Goal: Task Accomplishment & Management: Manage account settings

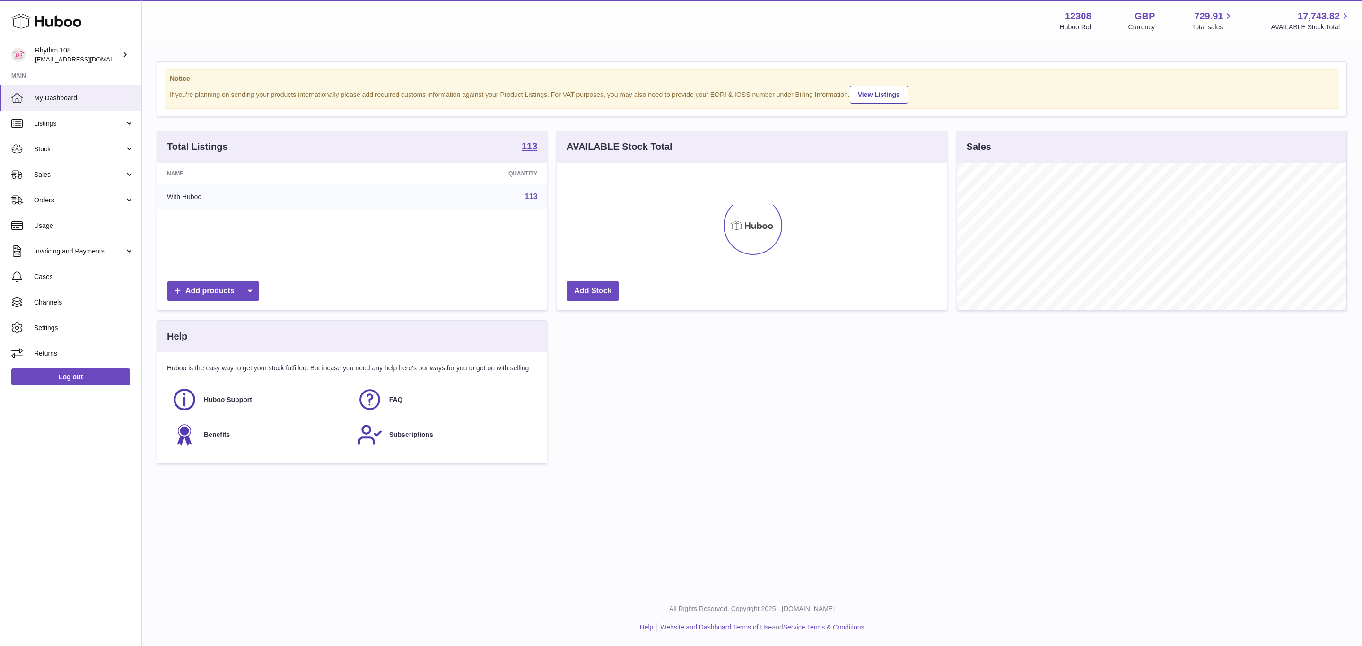
scroll to position [148, 389]
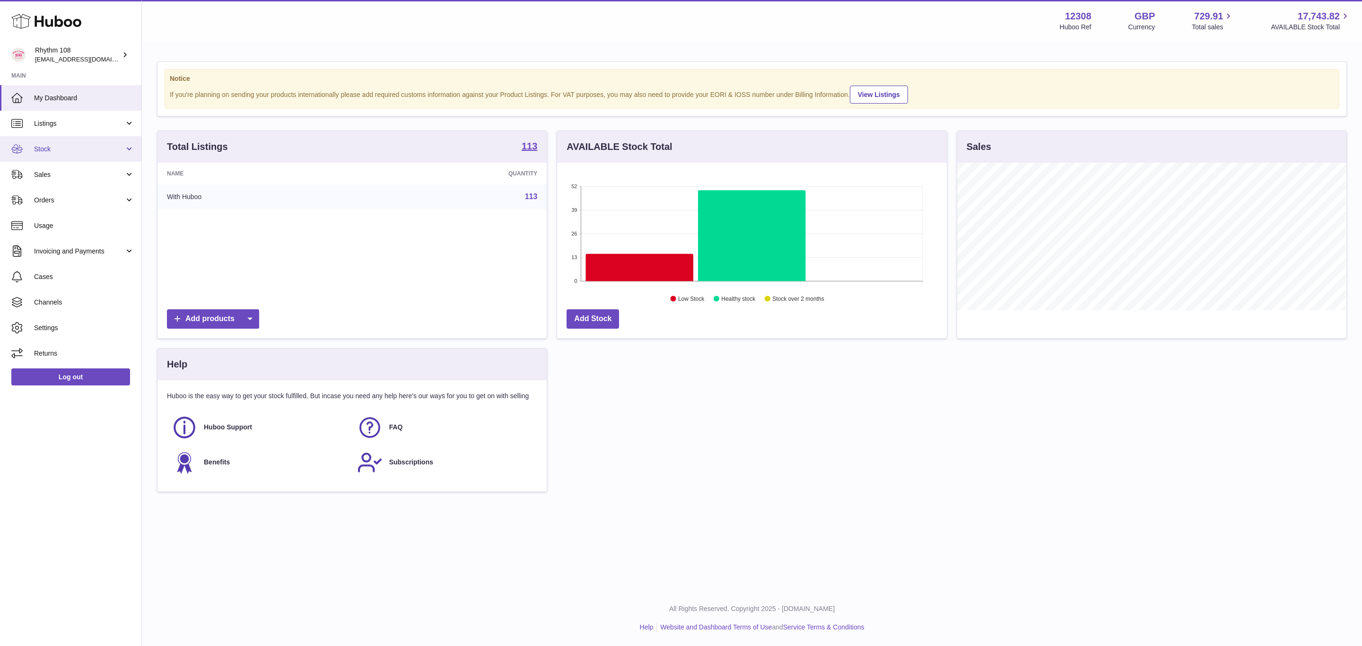
click at [62, 149] on span "Stock" at bounding box center [79, 149] width 90 height 9
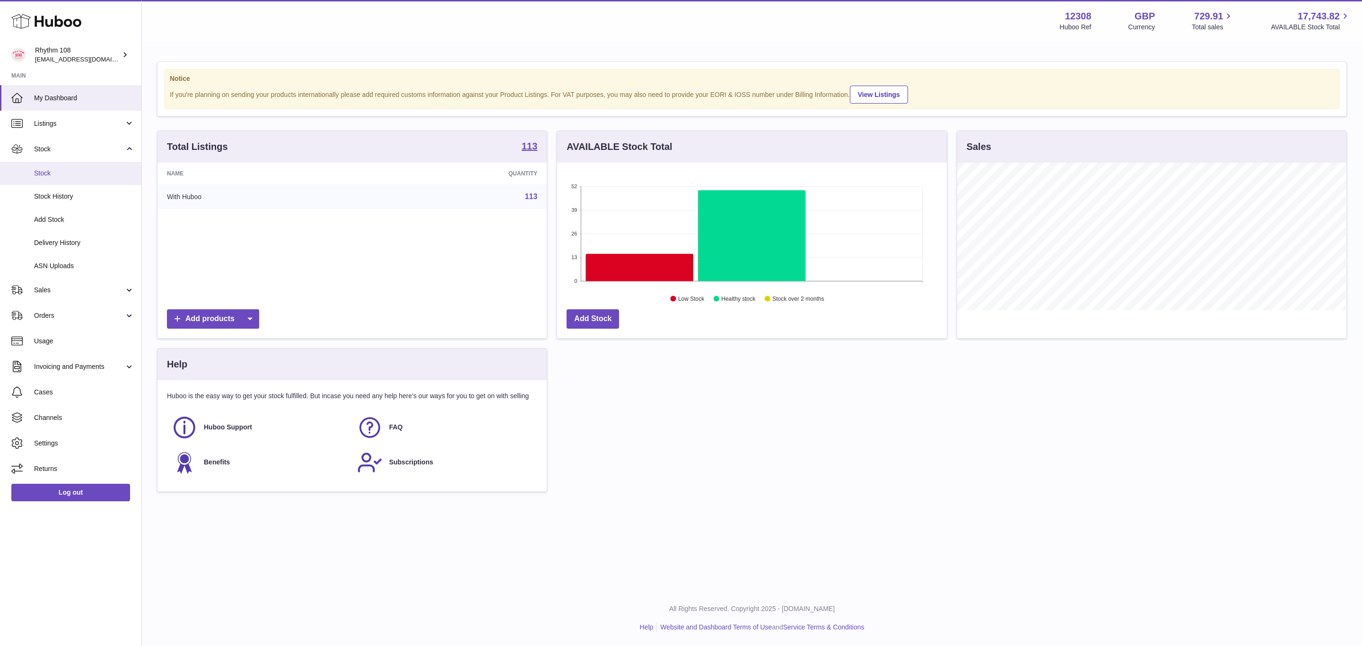
click at [65, 179] on link "Stock" at bounding box center [70, 173] width 141 height 23
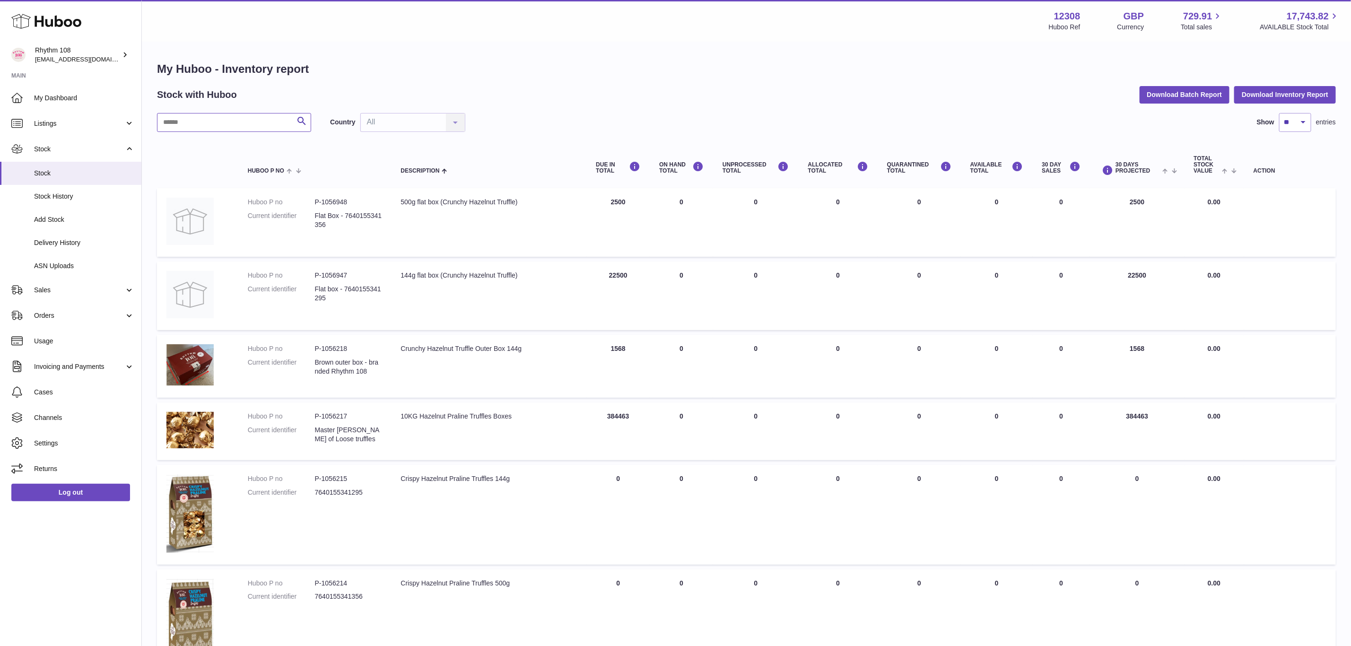
click at [274, 123] on input "text" at bounding box center [234, 122] width 154 height 19
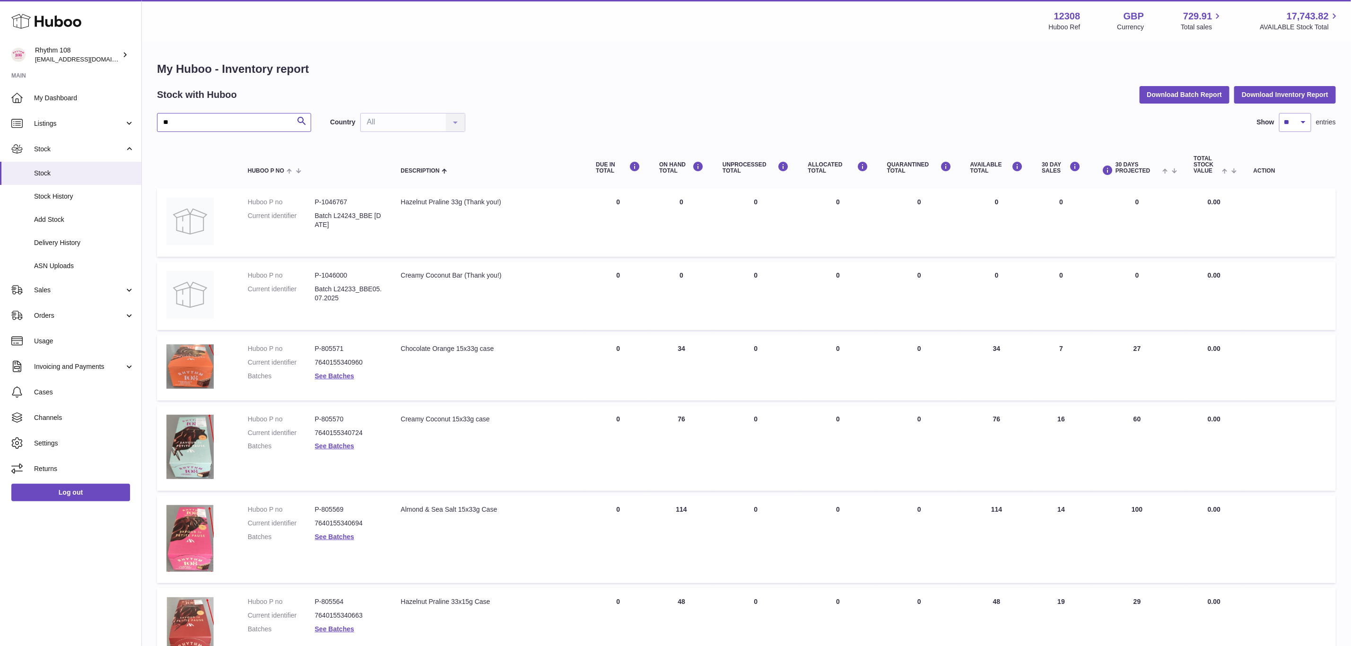
drag, startPoint x: 181, startPoint y: 122, endPoint x: 146, endPoint y: 121, distance: 34.6
click at [146, 121] on div "My Huboo - Inventory report Stock with Huboo Download Batch Report Download Inv…" at bounding box center [746, 528] width 1209 height 971
type input "**"
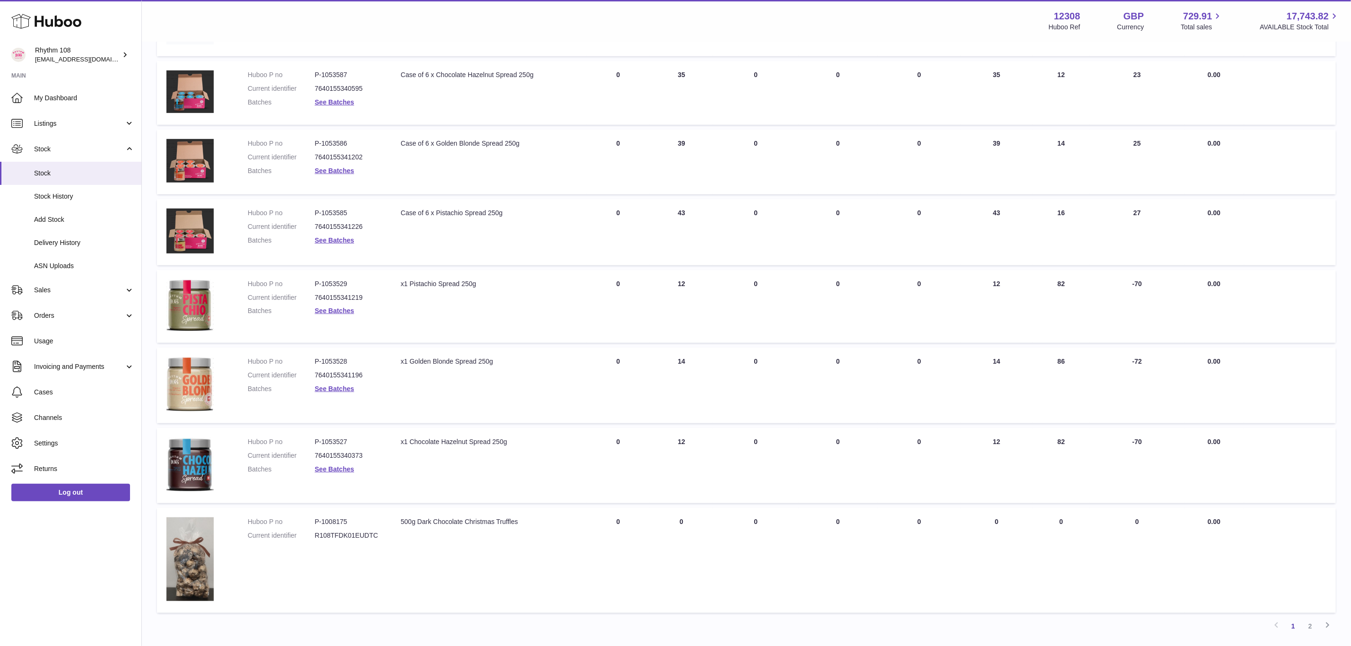
scroll to position [444, 0]
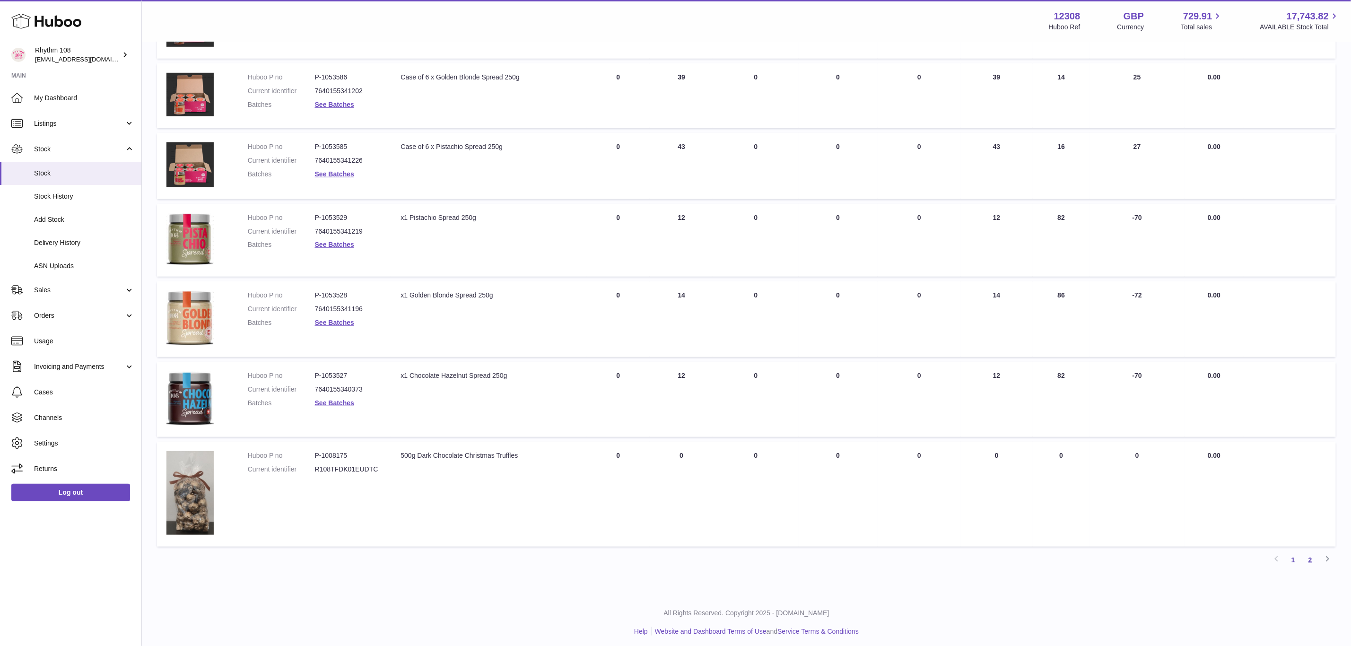
click at [1315, 558] on link "2" at bounding box center [1310, 559] width 17 height 17
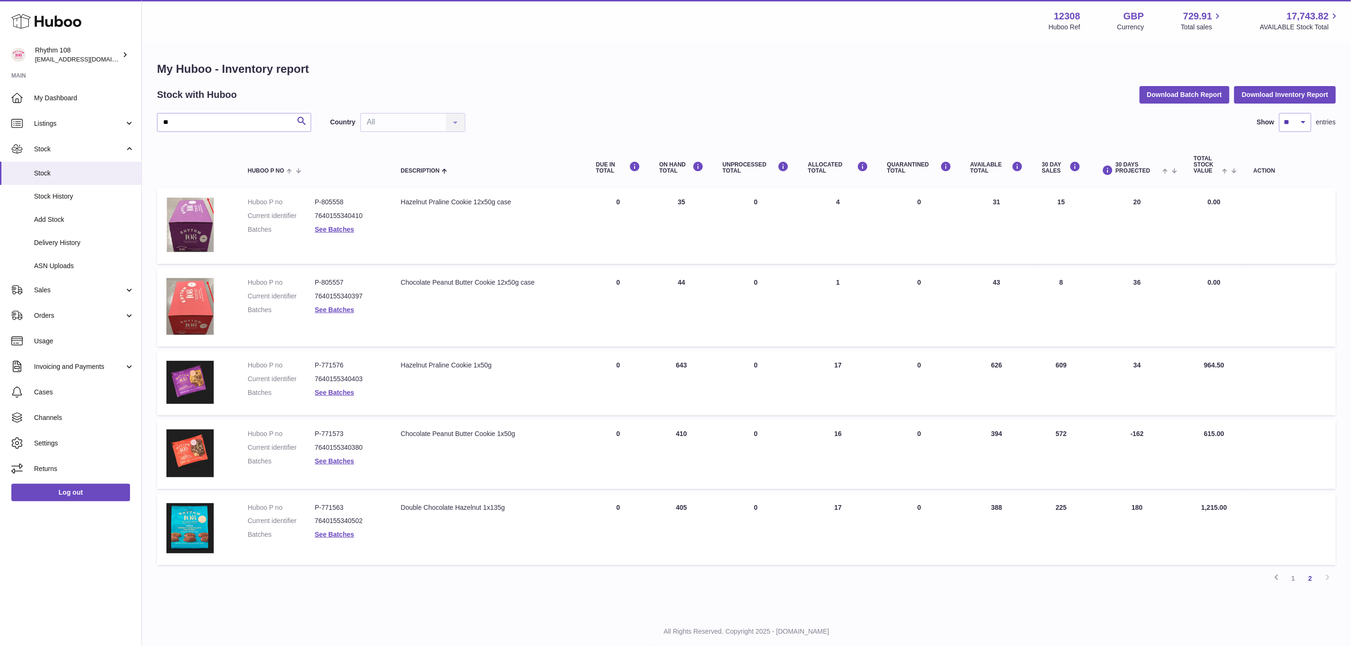
click at [983, 586] on div "My Huboo - Inventory report Stock with Huboo Download Batch Report Download Inv…" at bounding box center [746, 328] width 1209 height 570
click at [47, 171] on span "Stock" at bounding box center [84, 173] width 100 height 9
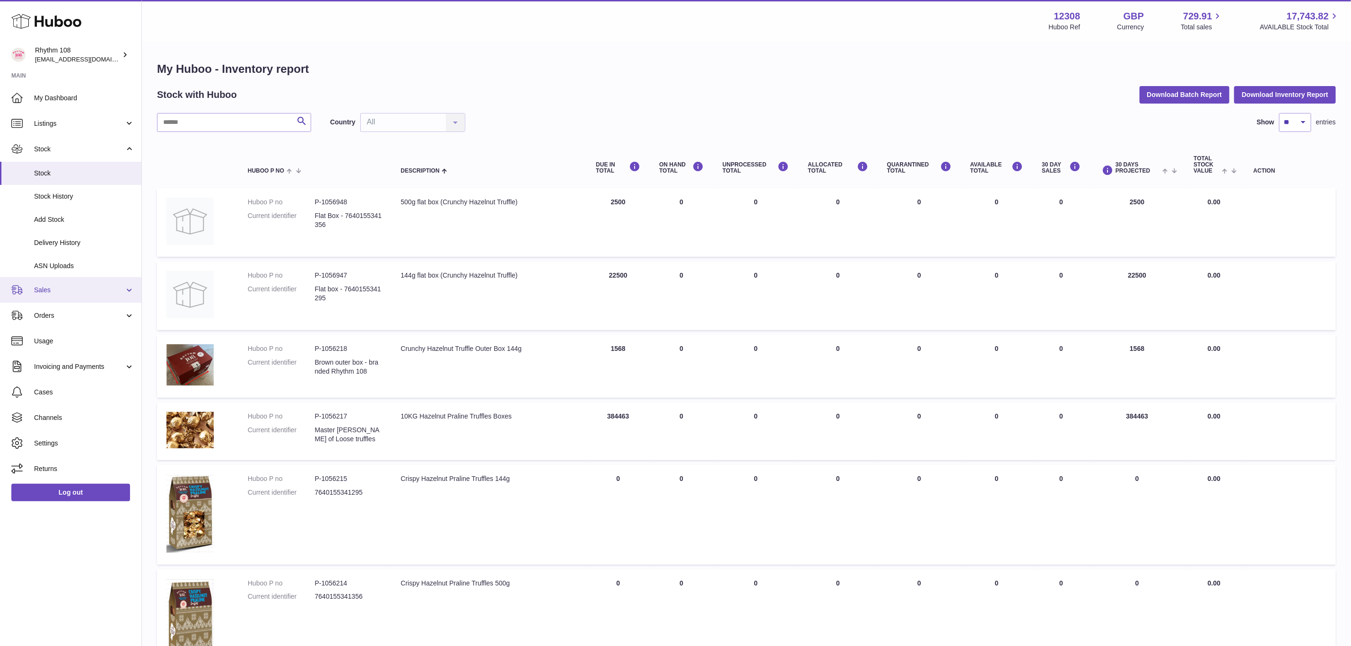
click at [49, 289] on span "Sales" at bounding box center [79, 290] width 90 height 9
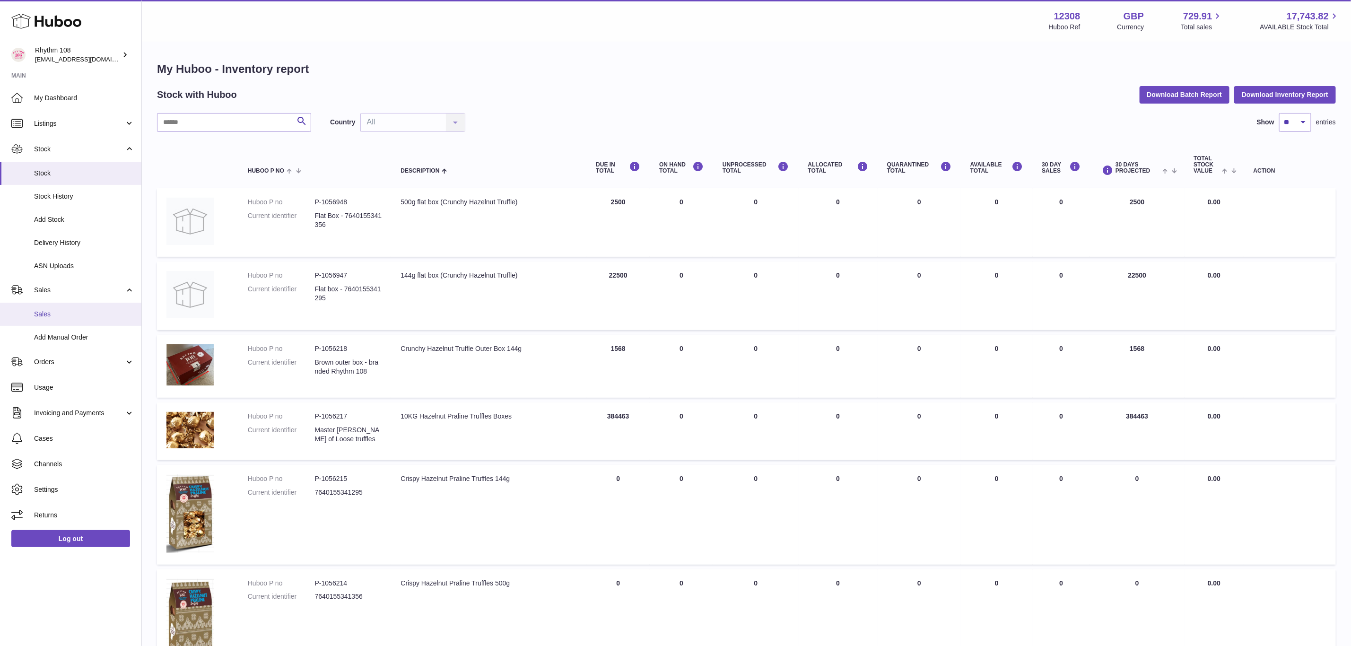
click at [44, 313] on span "Sales" at bounding box center [84, 314] width 100 height 9
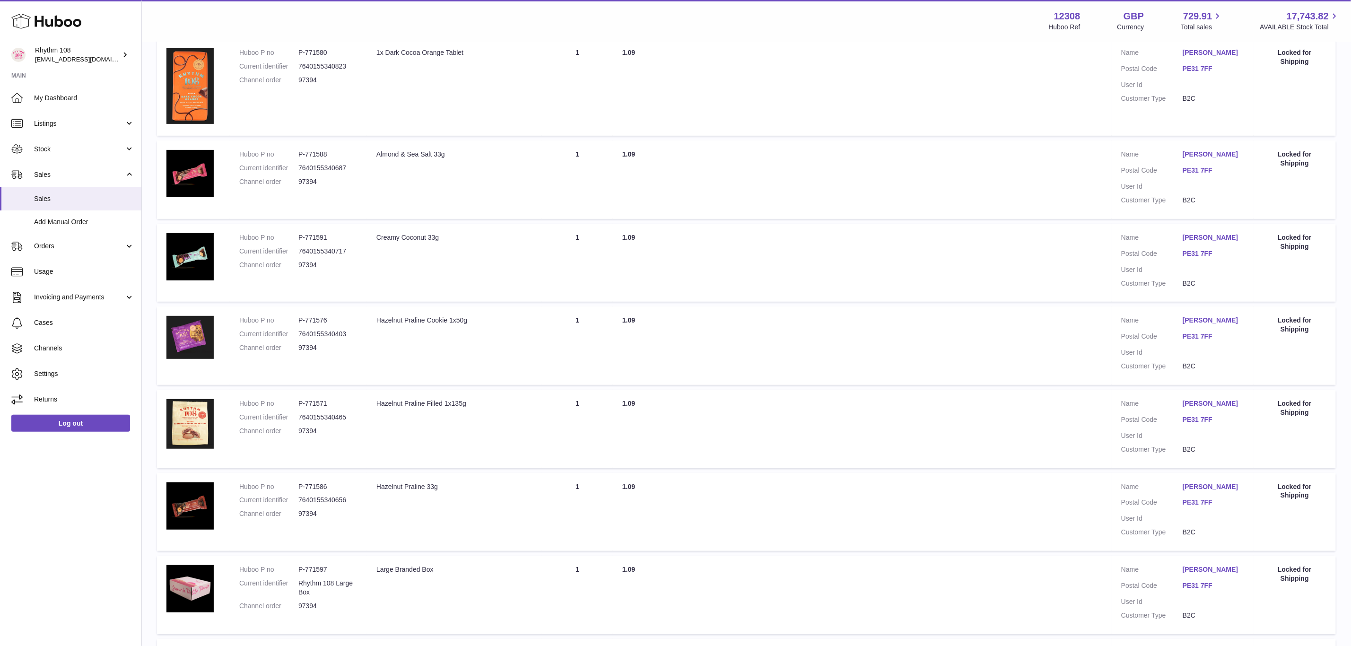
scroll to position [213, 0]
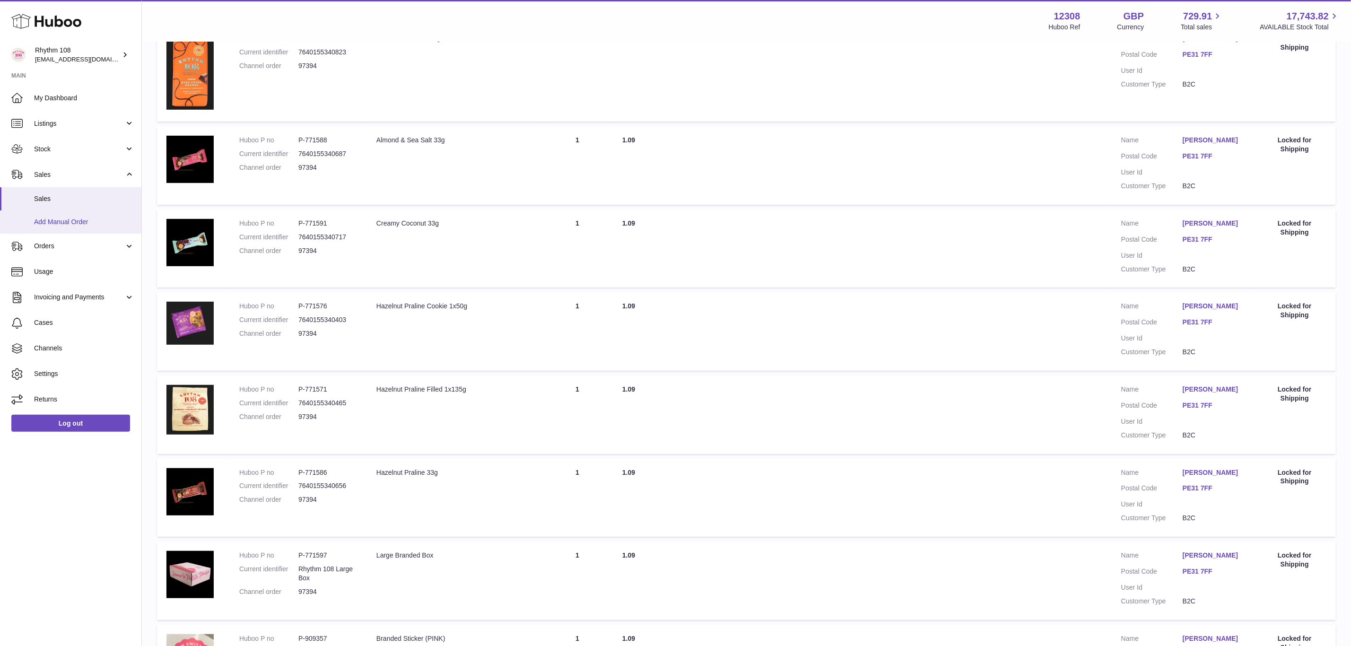
click at [52, 224] on span "Add Manual Order" at bounding box center [84, 222] width 100 height 9
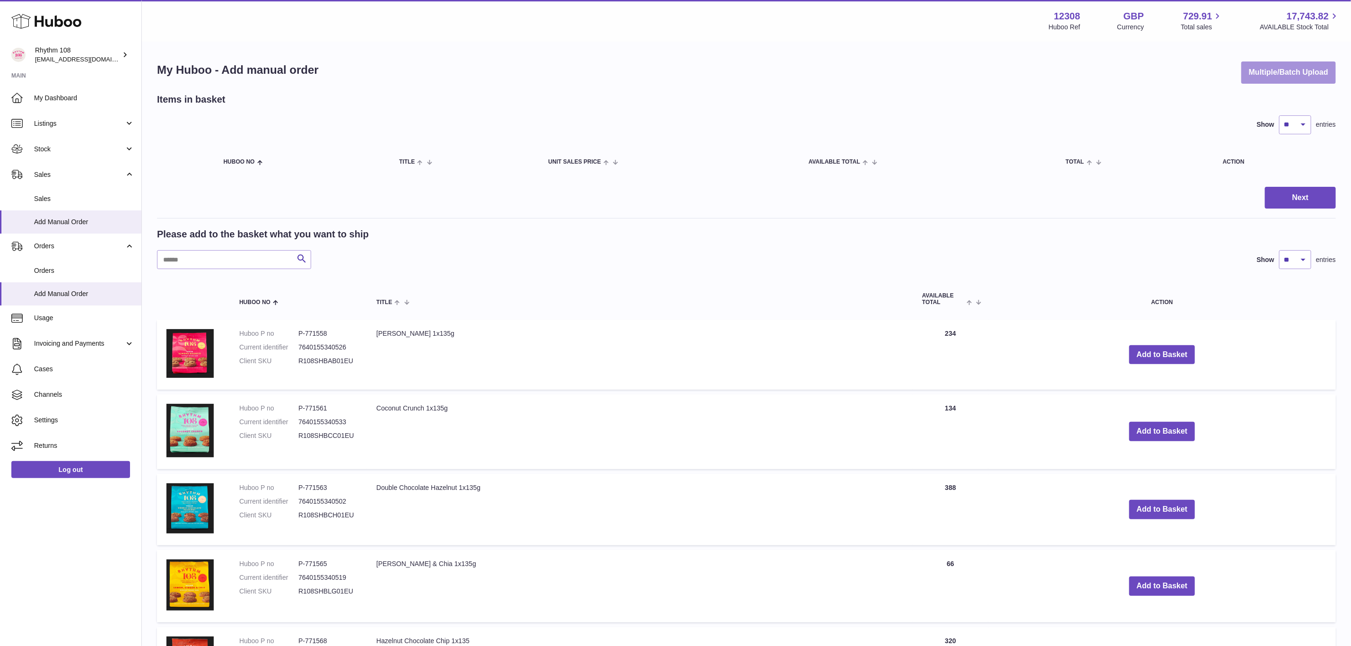
click at [1304, 74] on button "Multiple/Batch Upload" at bounding box center [1289, 72] width 95 height 22
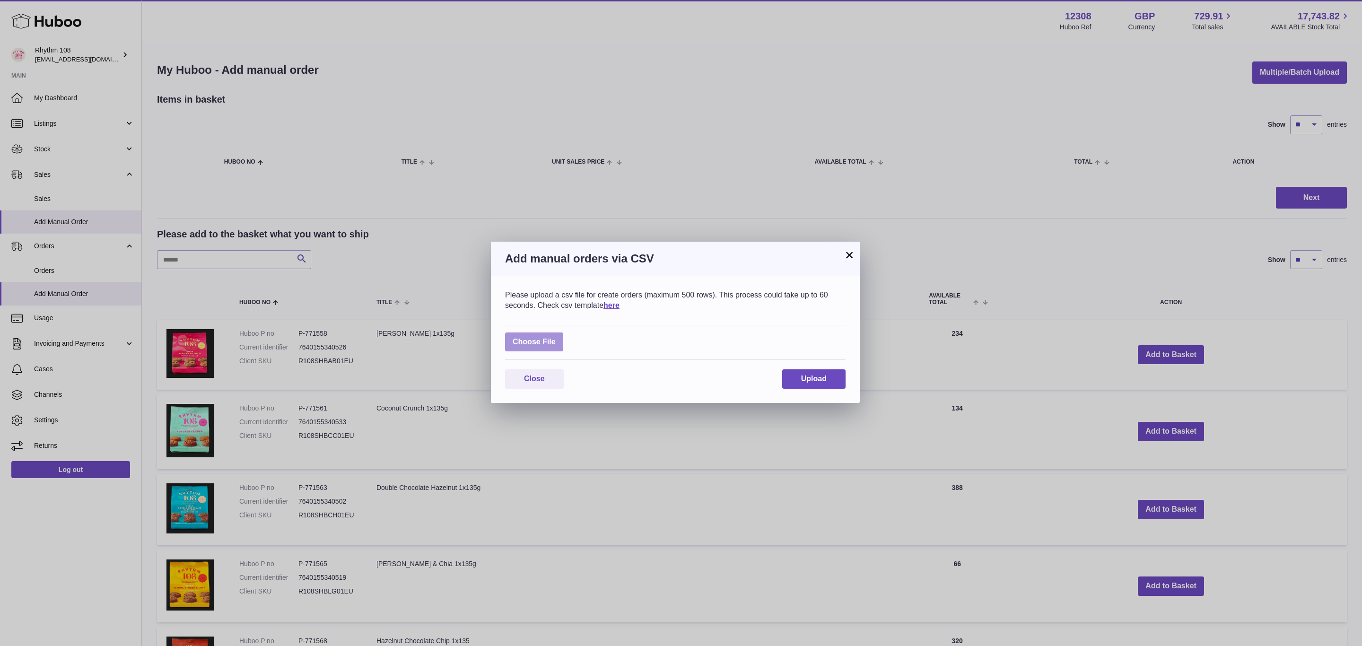
click at [548, 343] on label at bounding box center [534, 341] width 58 height 19
click at [556, 338] on input "file" at bounding box center [556, 337] width 0 height 0
type input "**********"
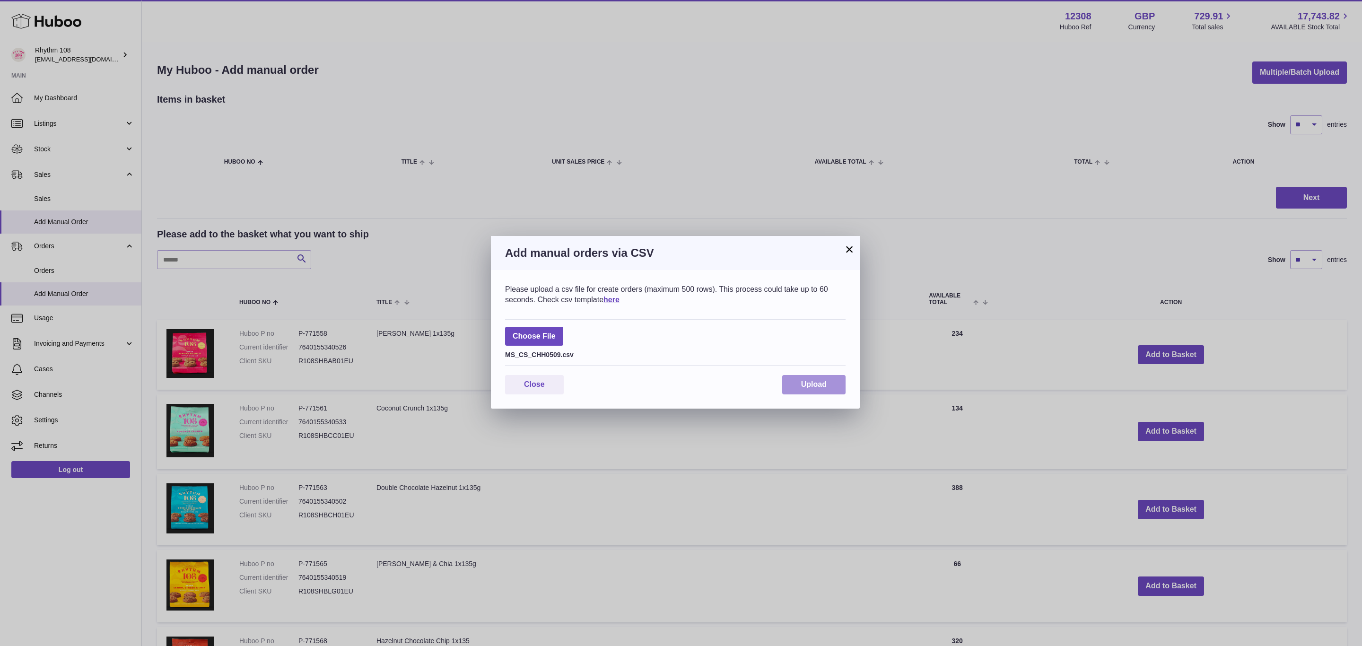
click at [821, 382] on span "Upload" at bounding box center [814, 384] width 26 height 8
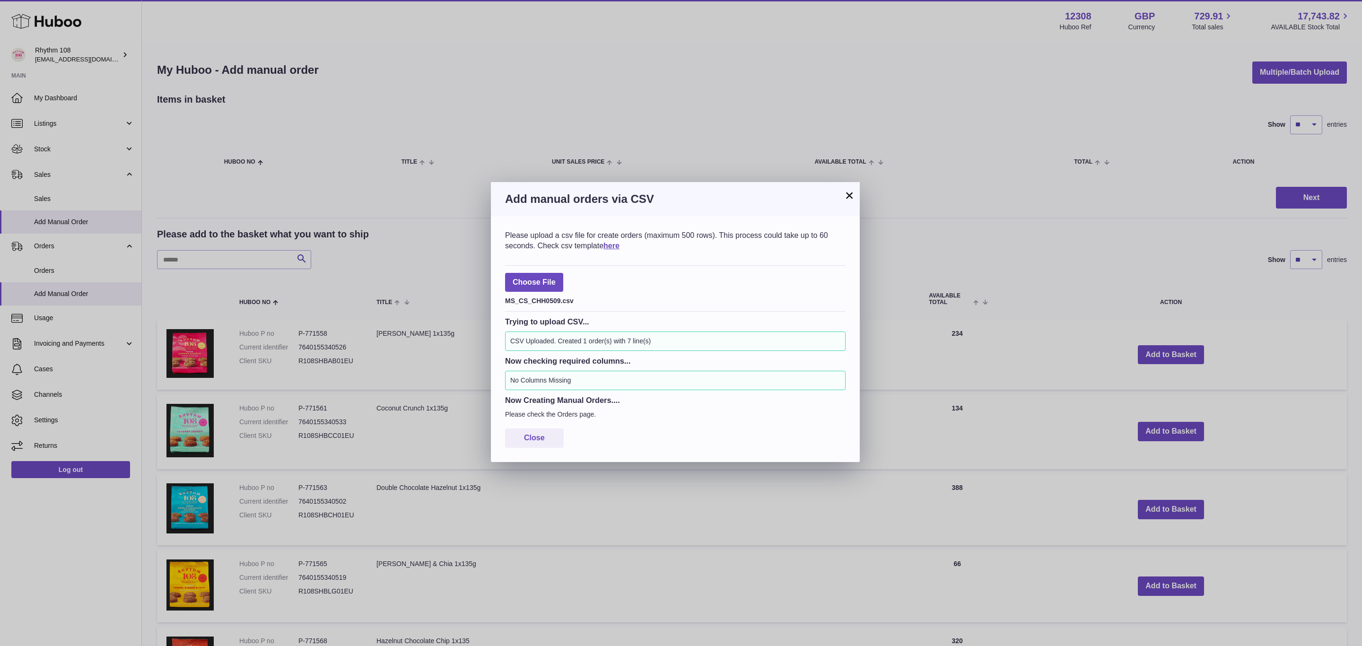
click at [846, 194] on button "×" at bounding box center [849, 195] width 11 height 11
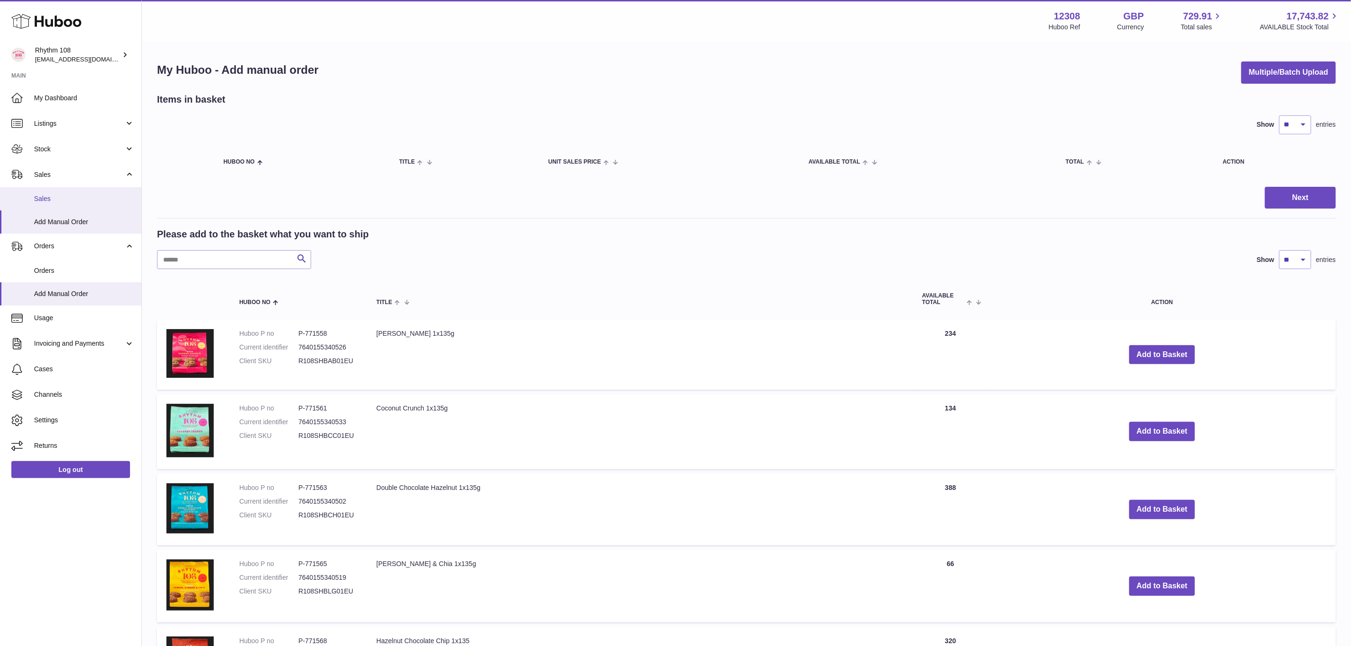
click at [58, 205] on link "Sales" at bounding box center [70, 198] width 141 height 23
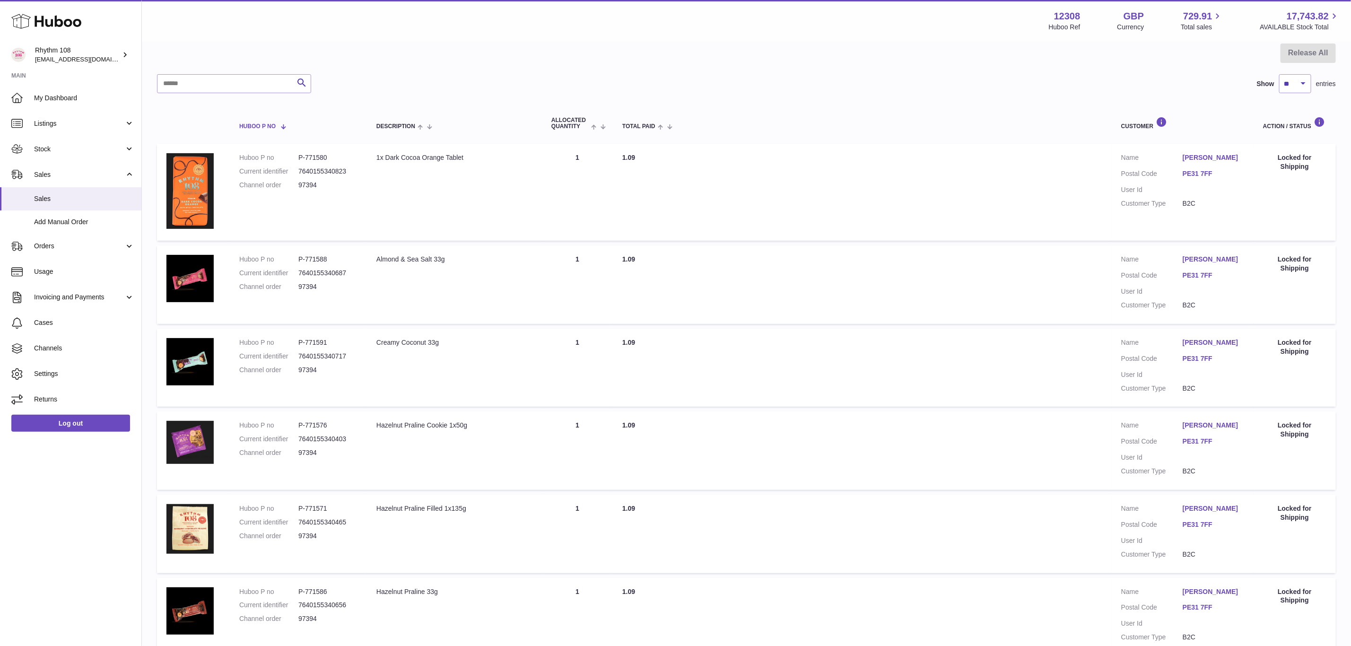
scroll to position [71, 0]
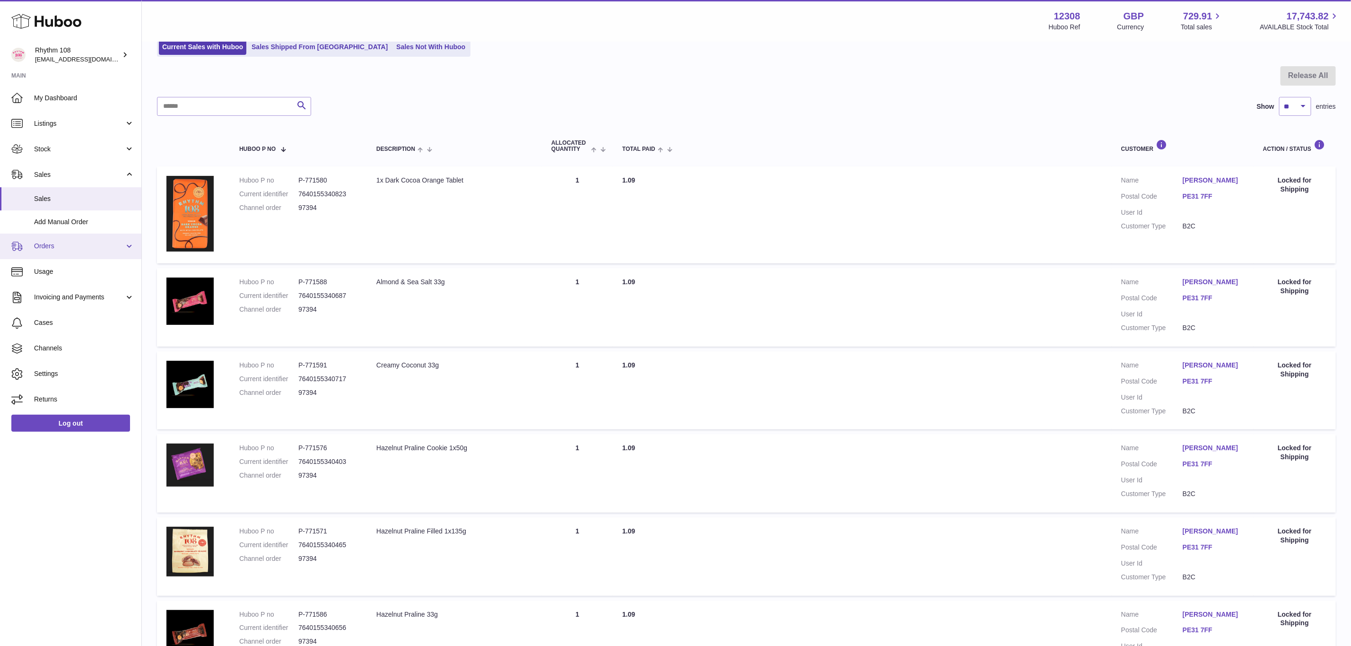
click at [40, 249] on span "Orders" at bounding box center [79, 246] width 90 height 9
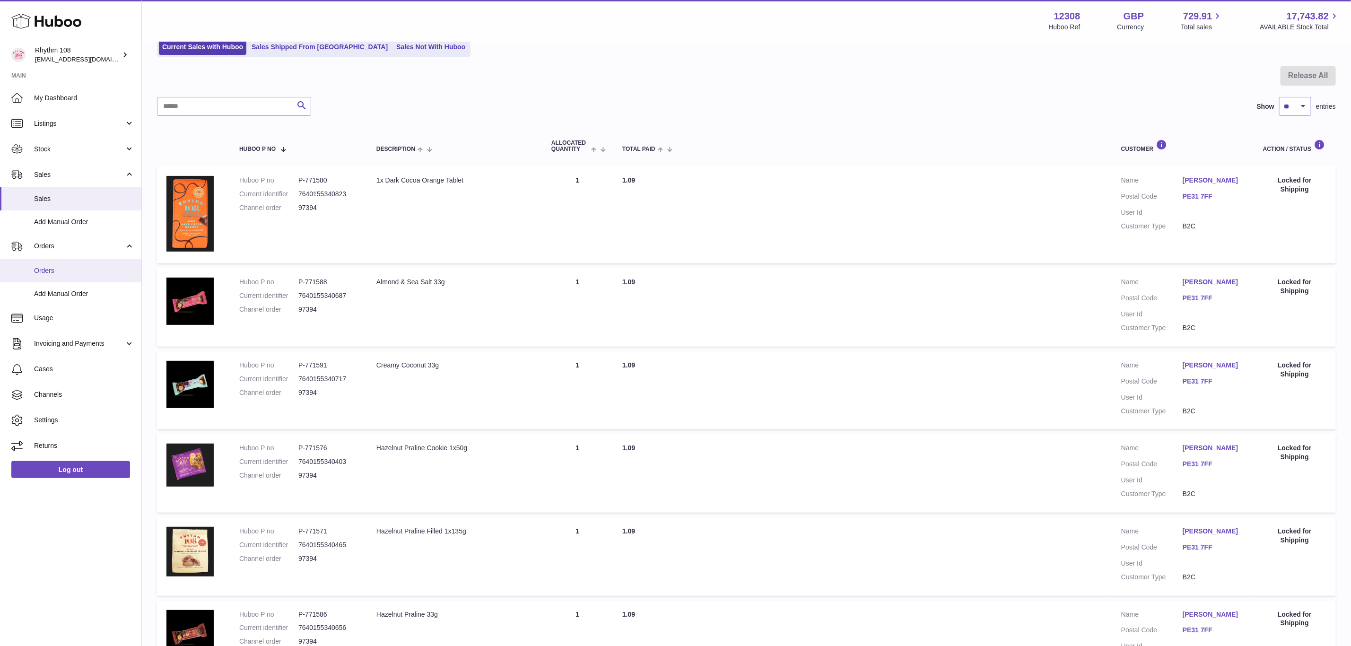
click at [44, 264] on link "Orders" at bounding box center [70, 270] width 141 height 23
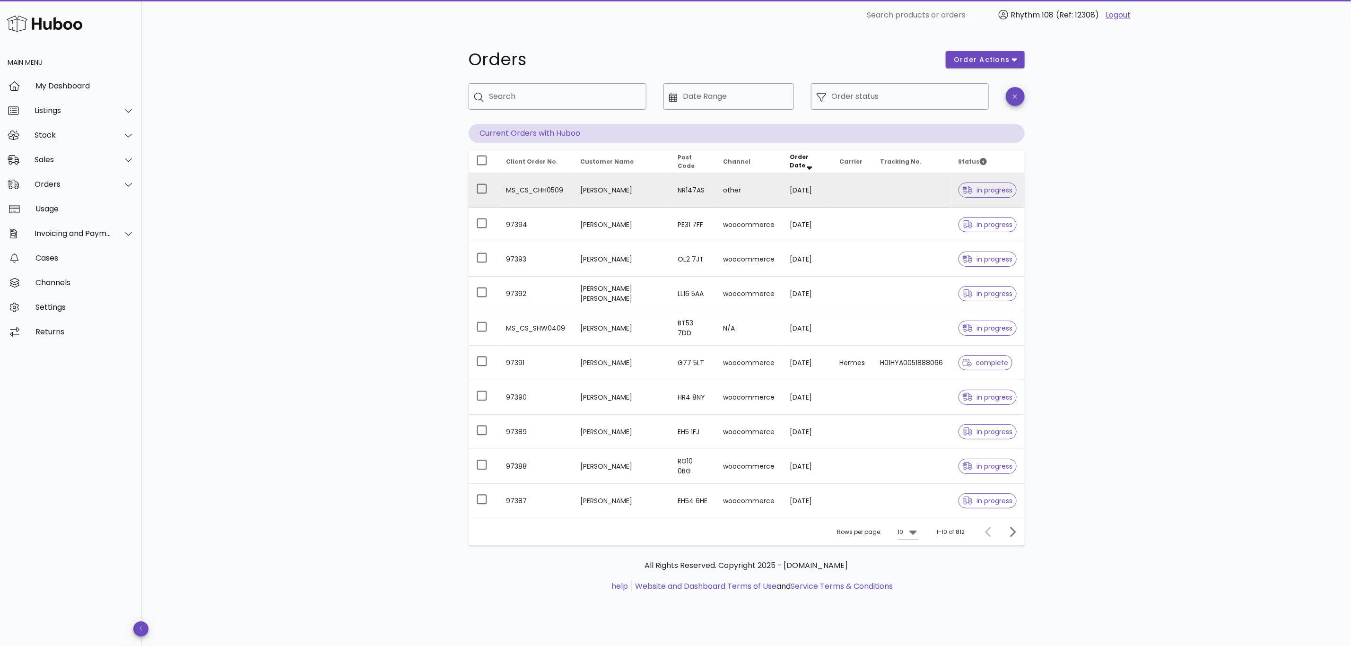
click at [643, 193] on td "[PERSON_NAME]" at bounding box center [621, 190] width 97 height 35
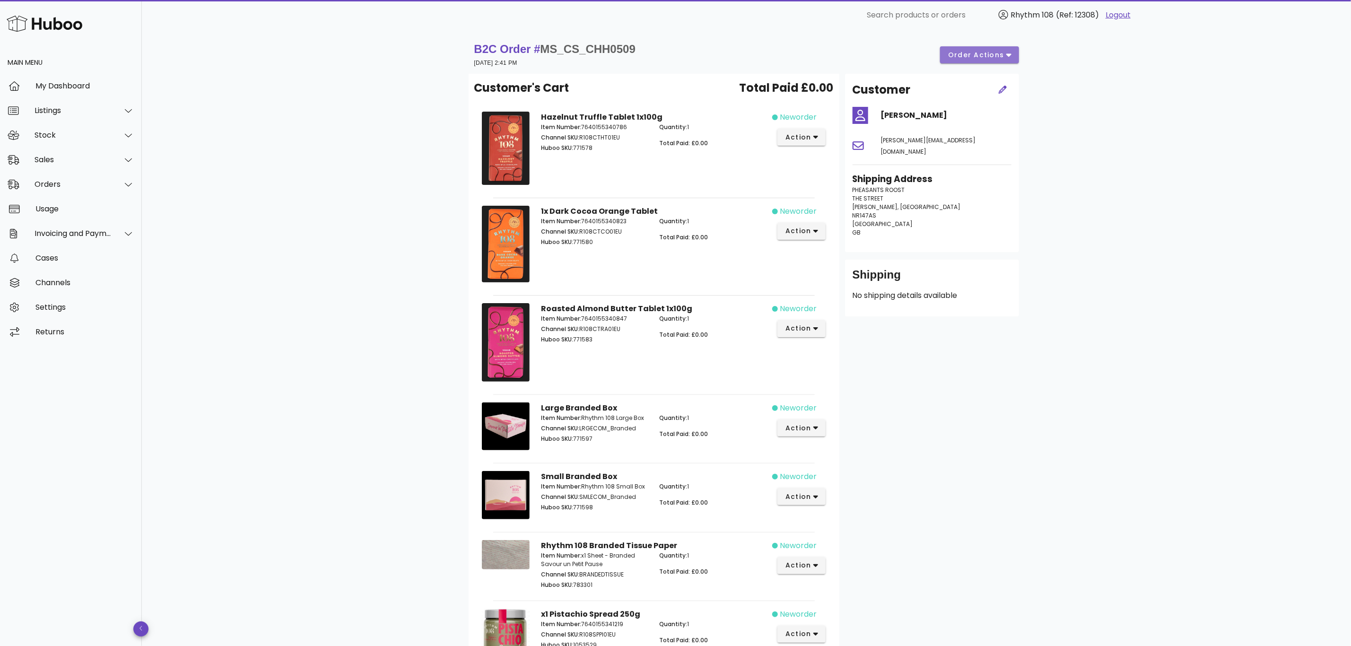
click at [999, 52] on span "order actions" at bounding box center [976, 55] width 57 height 10
click at [979, 94] on div "Cancel" at bounding box center [986, 87] width 71 height 25
click at [52, 178] on div "Orders" at bounding box center [71, 184] width 142 height 25
click at [60, 203] on div "Orders" at bounding box center [84, 207] width 100 height 9
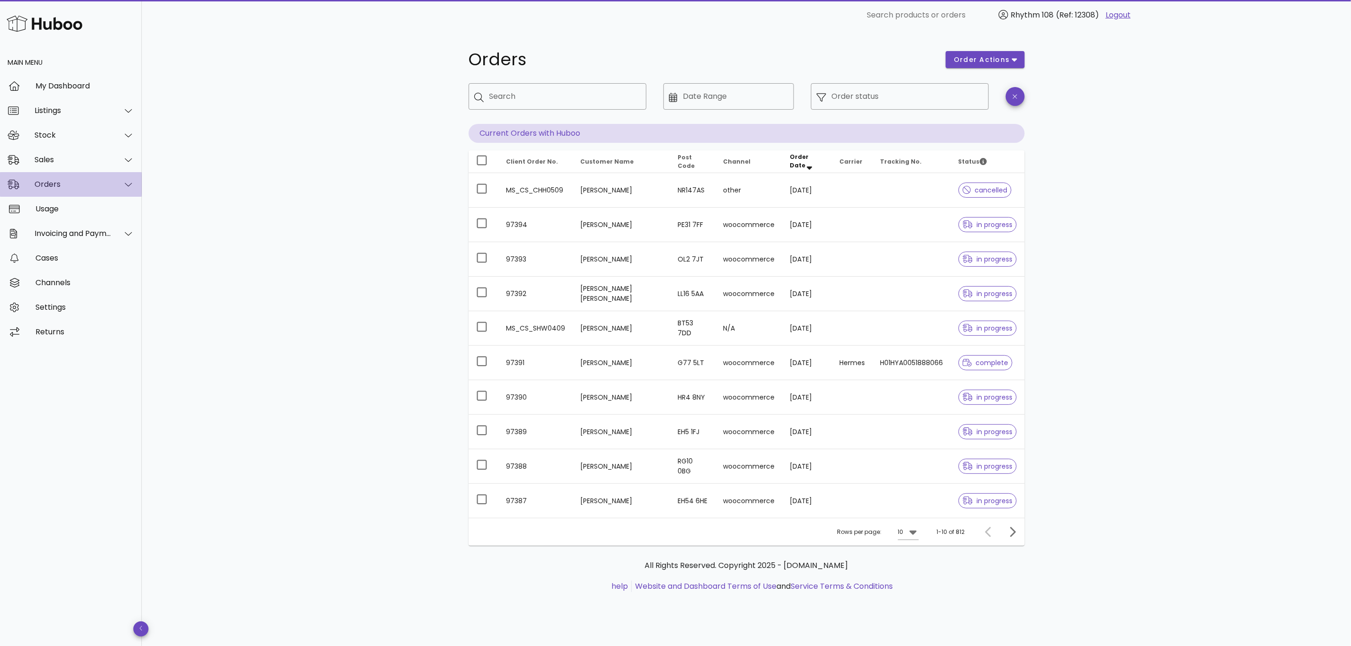
click at [55, 182] on div "Orders" at bounding box center [73, 184] width 77 height 9
click at [57, 163] on div "Sales" at bounding box center [73, 159] width 77 height 9
click at [57, 206] on div "Add Manual Order" at bounding box center [84, 205] width 100 height 9
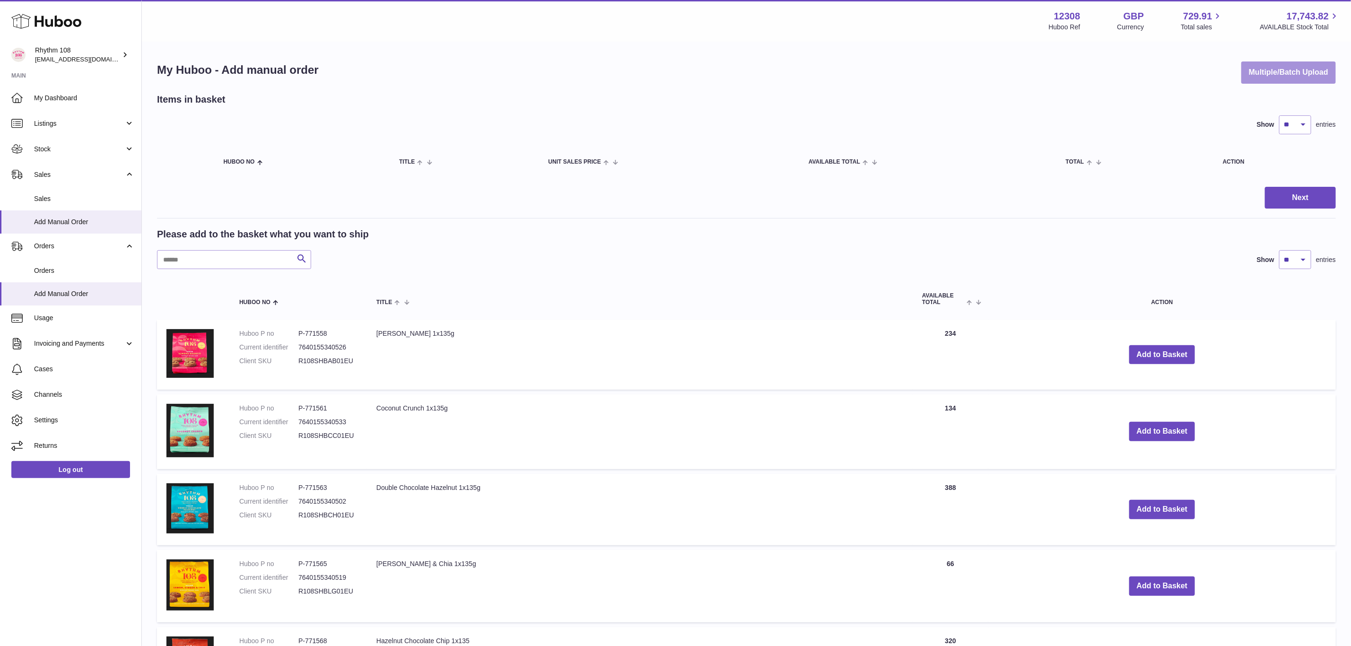
click at [1307, 77] on button "Multiple/Batch Upload" at bounding box center [1289, 72] width 95 height 22
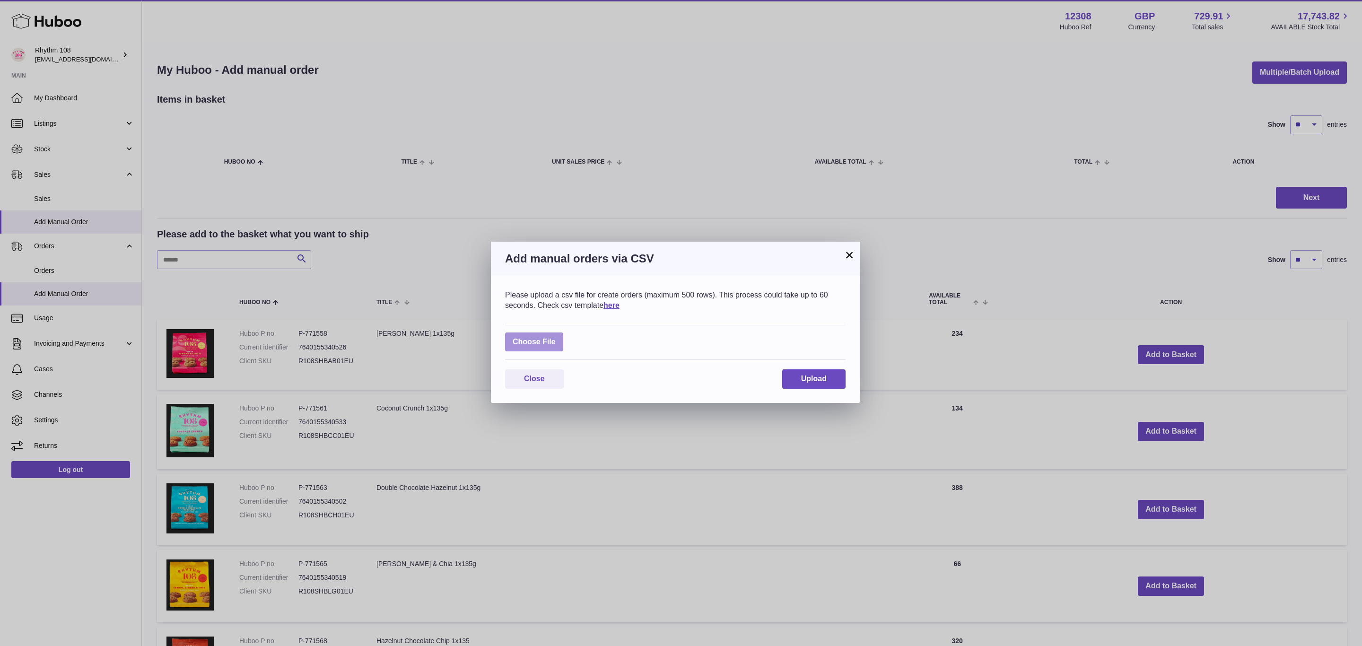
click at [549, 343] on label at bounding box center [534, 341] width 58 height 19
click at [556, 338] on input "file" at bounding box center [556, 337] width 0 height 0
type input "**********"
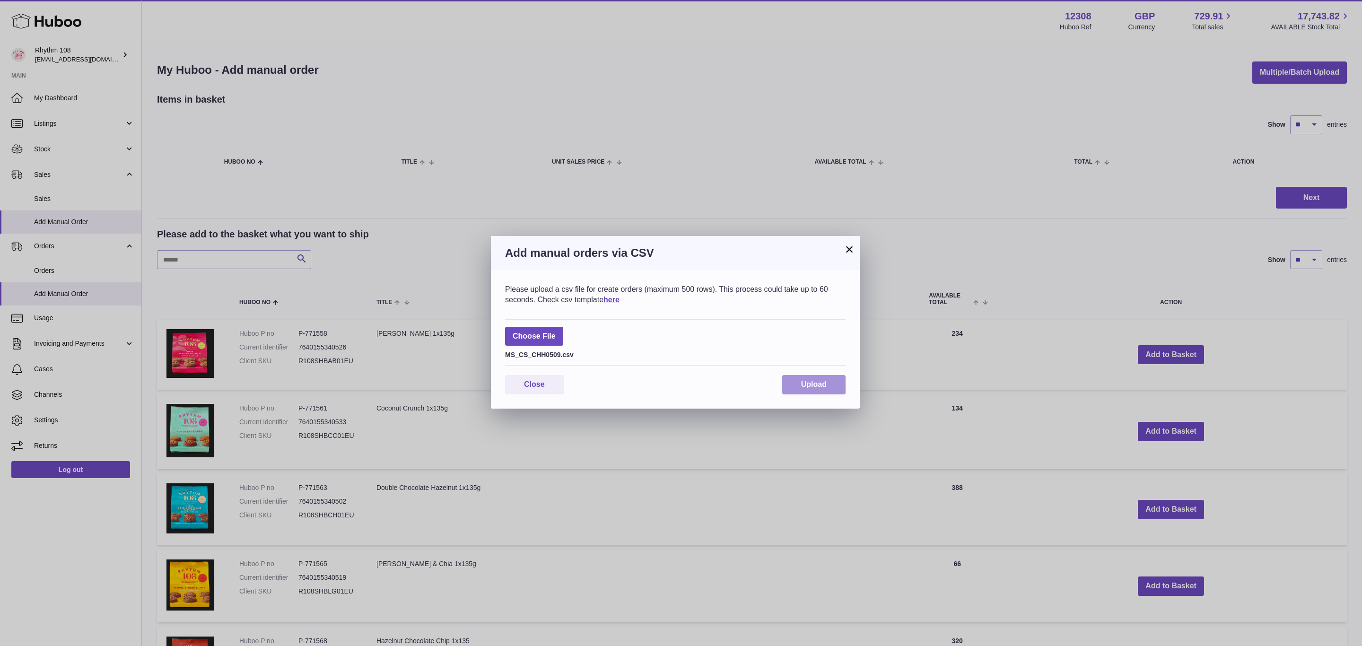
click at [831, 389] on button "Upload" at bounding box center [813, 384] width 63 height 19
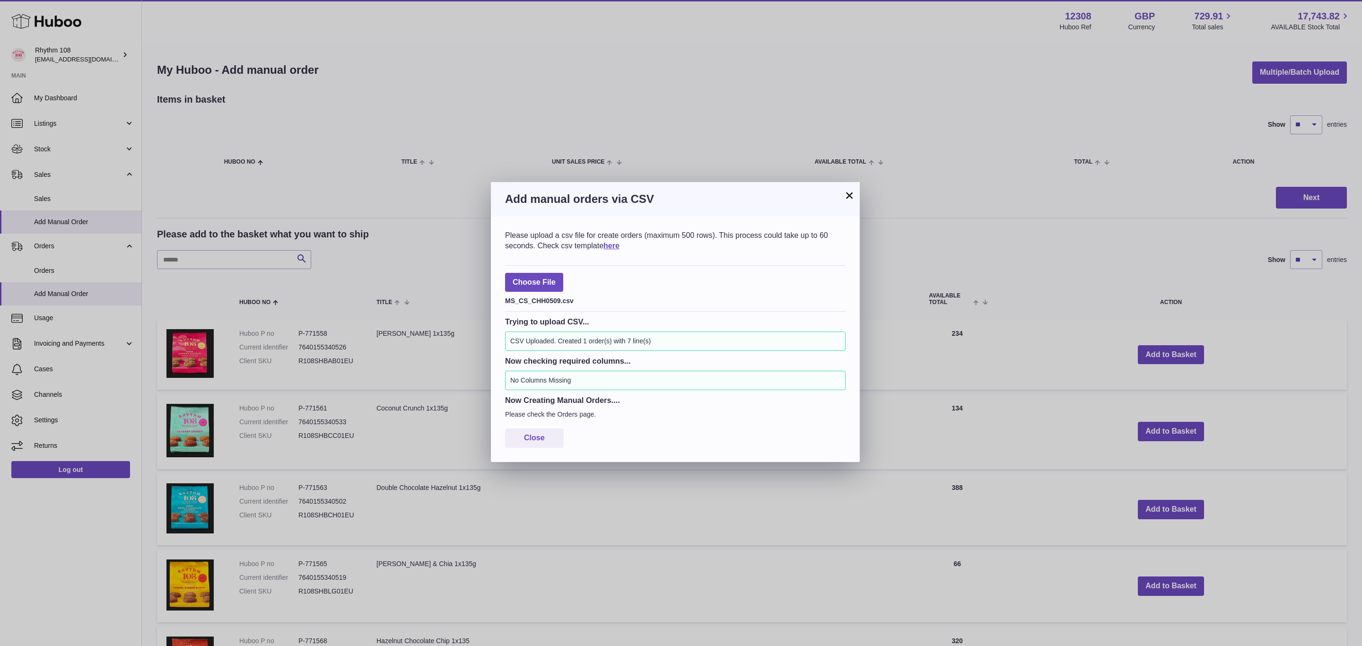
click at [847, 192] on button "×" at bounding box center [849, 195] width 11 height 11
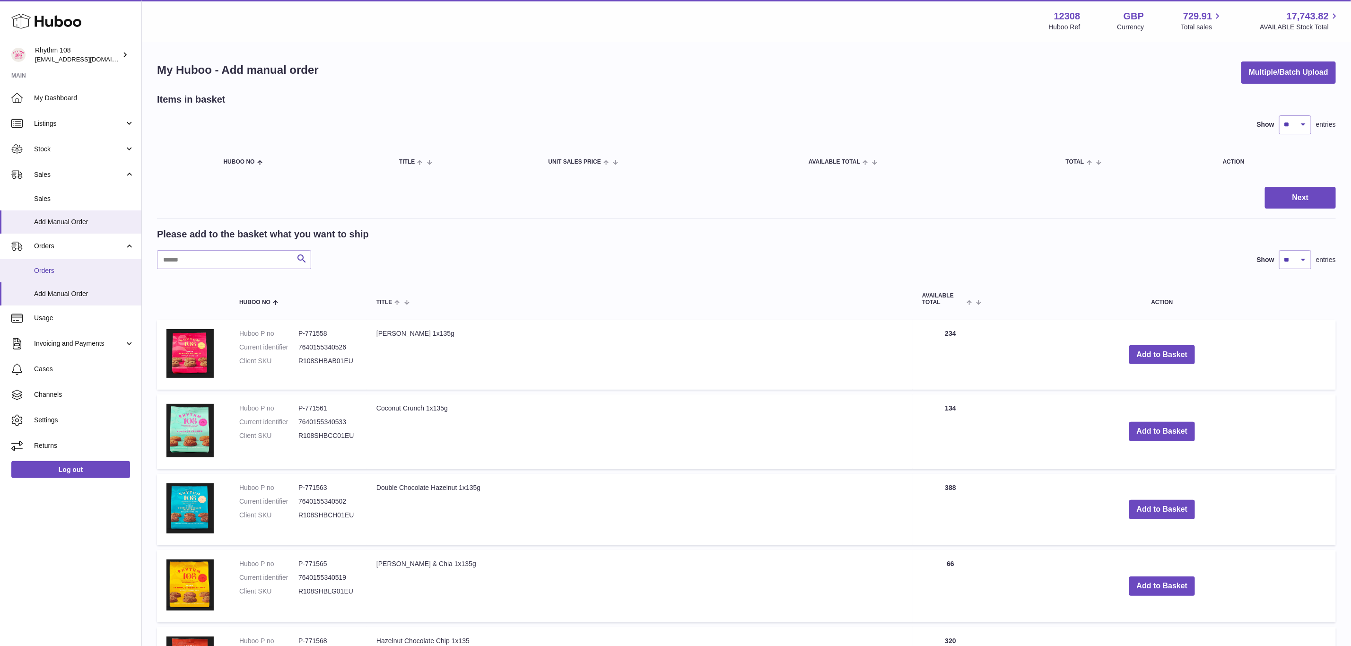
click at [51, 269] on span "Orders" at bounding box center [84, 270] width 100 height 9
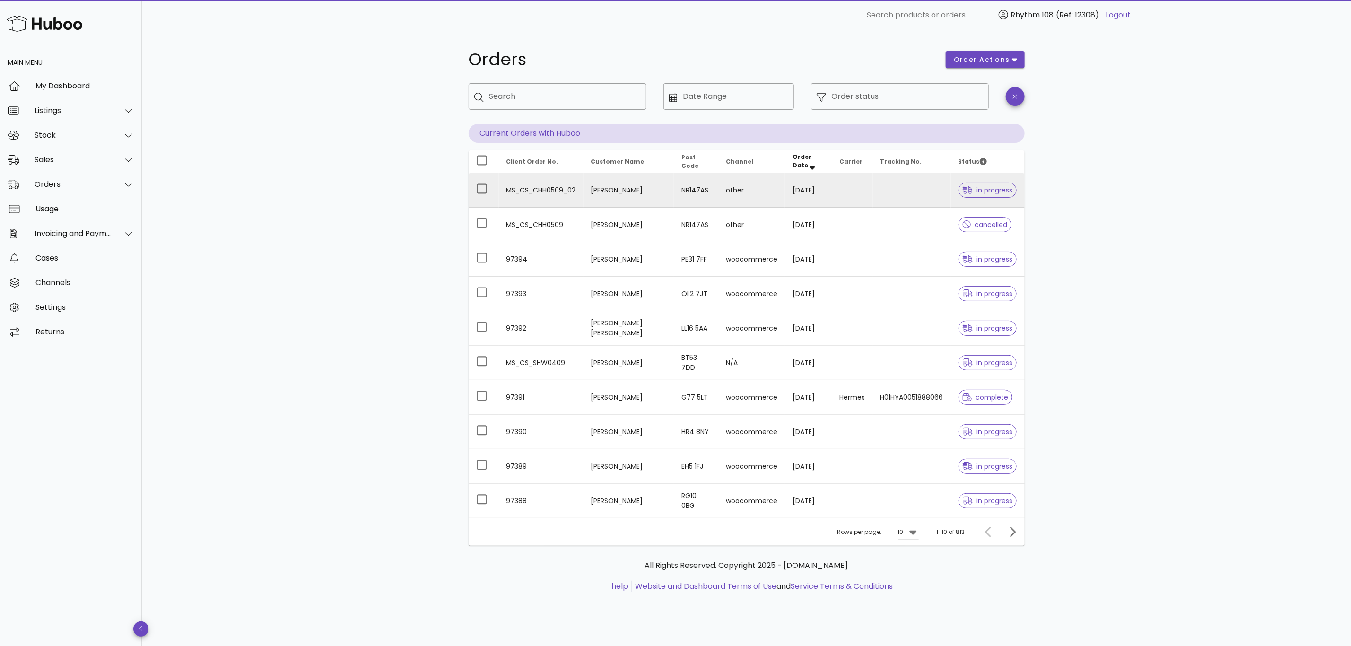
click at [883, 186] on td at bounding box center [912, 190] width 78 height 35
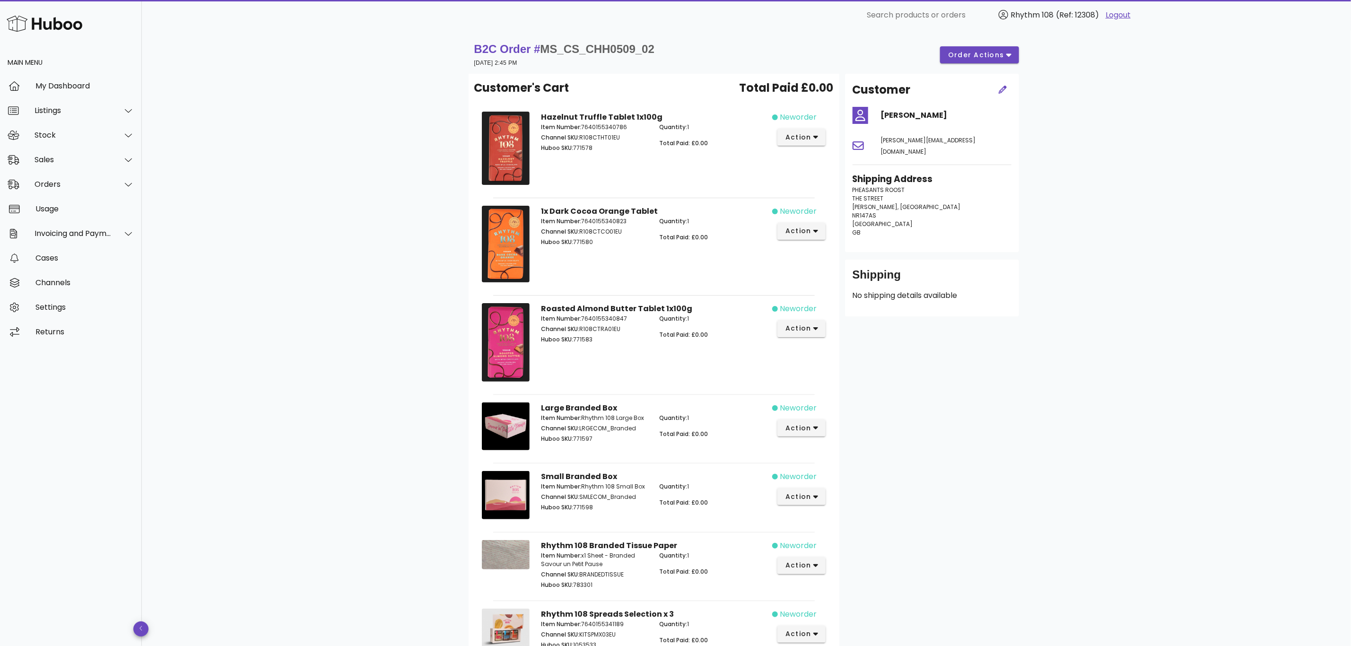
click at [1168, 245] on div "B2C Order # MS_CS_CHH0509_02 [DATE] 2:45 PM order actions Customer's Cart Total…" at bounding box center [746, 387] width 1209 height 715
click at [45, 189] on div "Orders" at bounding box center [73, 184] width 77 height 9
click at [56, 207] on div "Orders" at bounding box center [84, 207] width 100 height 9
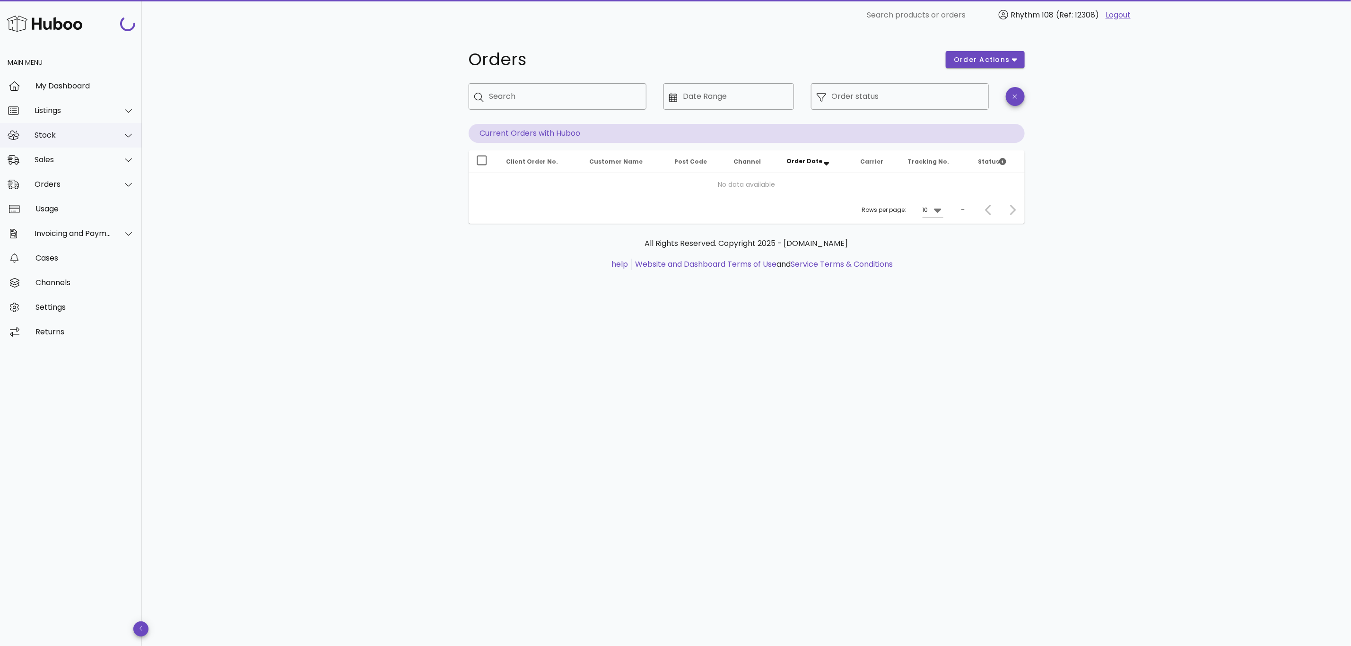
click at [57, 146] on div "Stock" at bounding box center [71, 135] width 142 height 25
click at [59, 155] on div "Stock" at bounding box center [84, 158] width 100 height 9
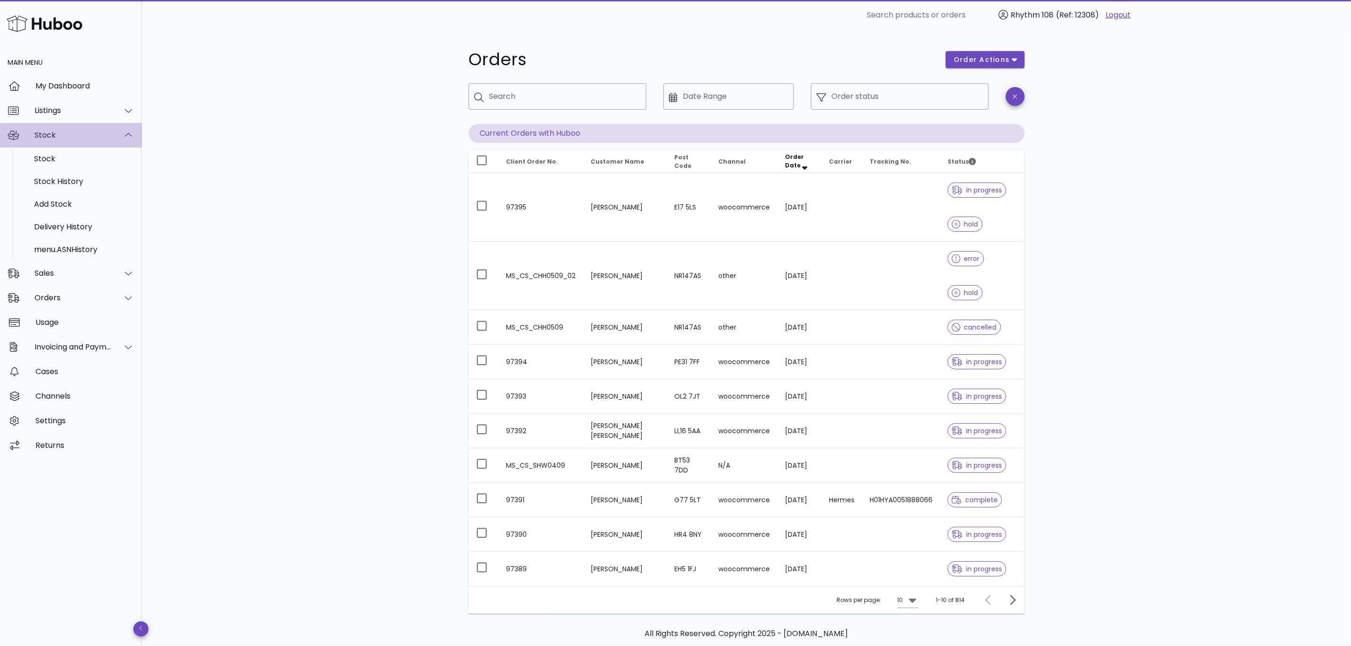
click at [57, 140] on div "Stock" at bounding box center [71, 135] width 142 height 25
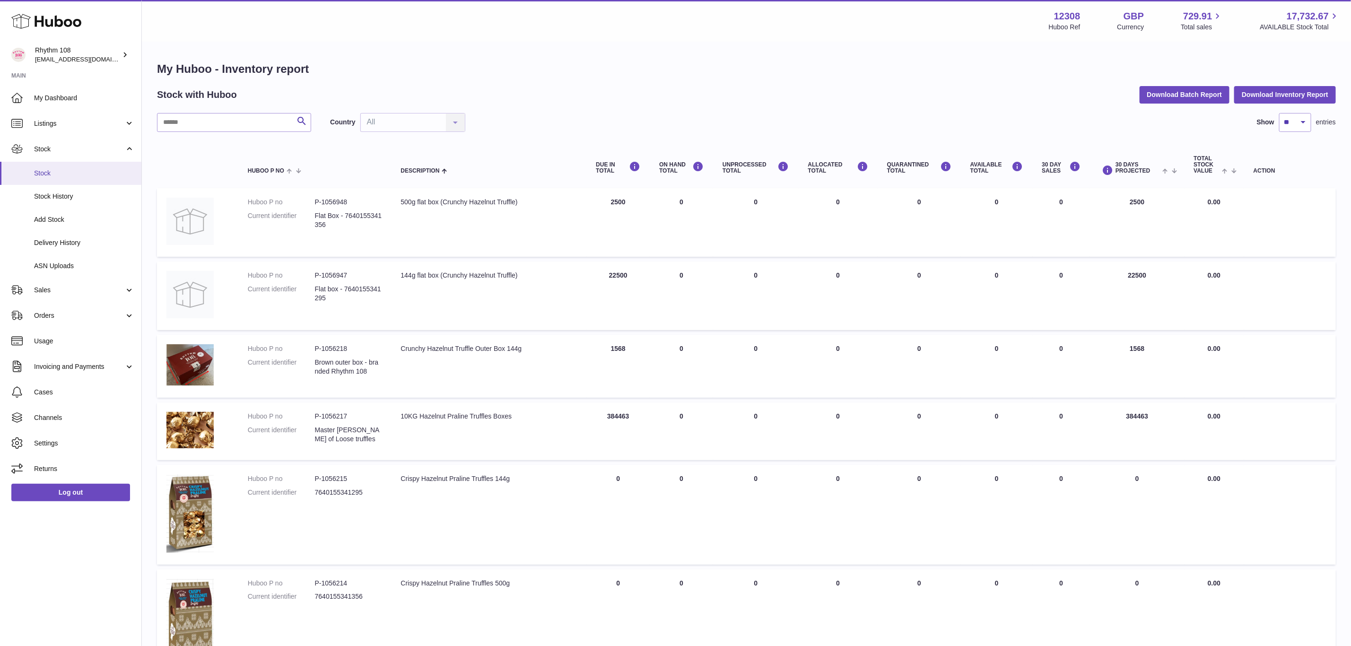
click at [72, 171] on span "Stock" at bounding box center [84, 173] width 100 height 9
drag, startPoint x: 245, startPoint y: 118, endPoint x: 245, endPoint y: 124, distance: 5.7
click at [245, 124] on input "text" at bounding box center [234, 122] width 154 height 19
paste input "*****"
type input "*****"
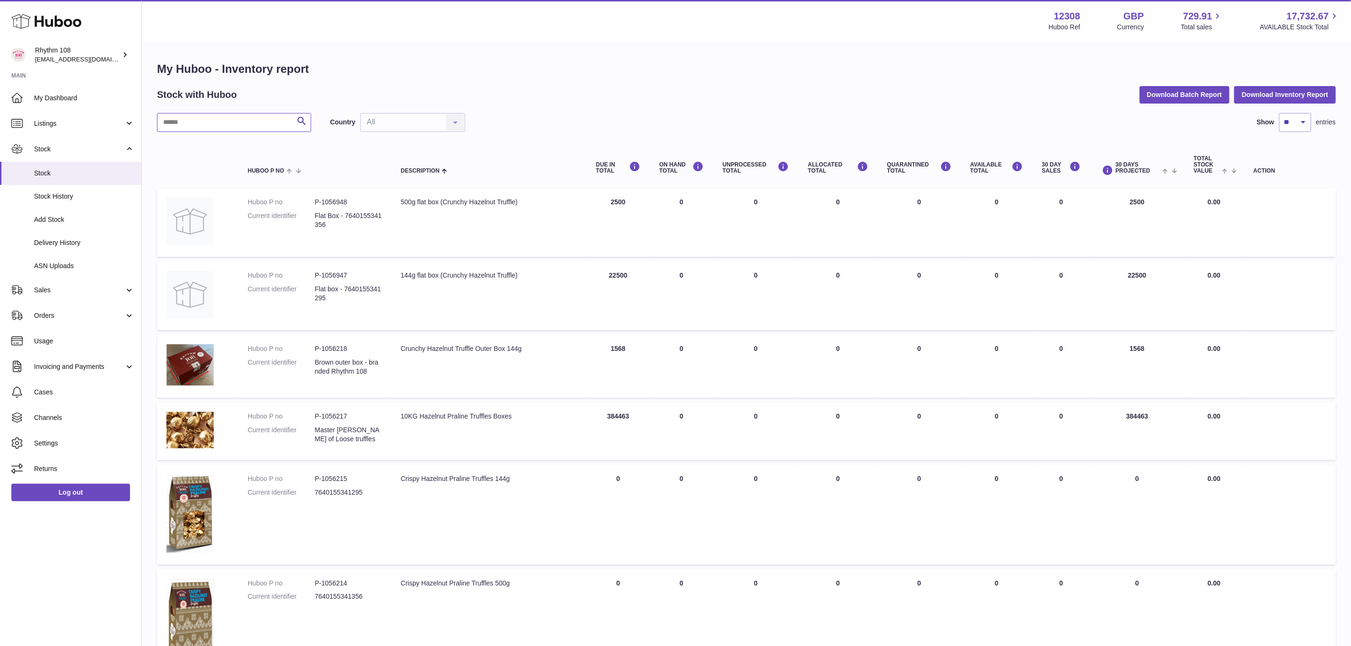
click at [235, 128] on input "text" at bounding box center [234, 122] width 154 height 19
paste input "*****"
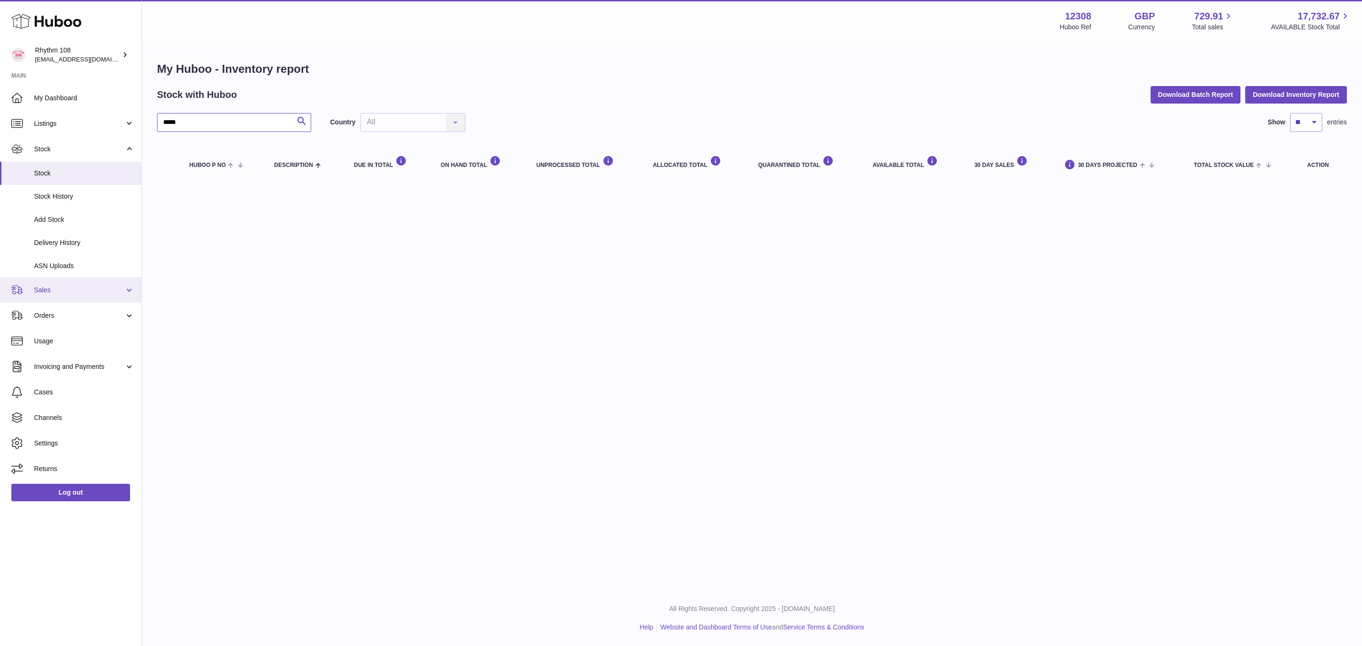
type input "*****"
click at [50, 289] on span "Sales" at bounding box center [79, 290] width 90 height 9
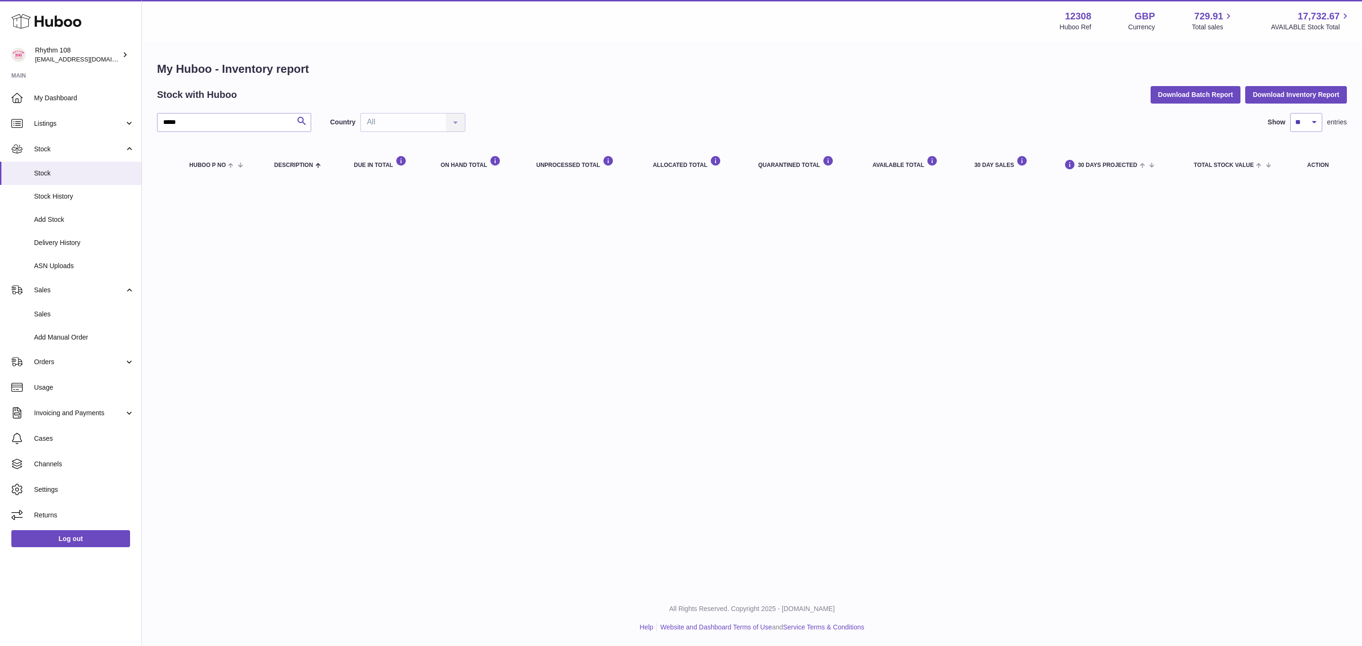
click at [211, 109] on div "My Huboo - Inventory report Stock with Huboo Download Batch Report Download Inv…" at bounding box center [752, 121] width 1190 height 121
click at [201, 127] on input "*****" at bounding box center [234, 122] width 154 height 19
drag, startPoint x: 201, startPoint y: 127, endPoint x: 137, endPoint y: 125, distance: 63.9
click at [138, 125] on div "Huboo Rhythm 108 [EMAIL_ADDRESS][DOMAIN_NAME] Main My Dashboard Listings Not wi…" at bounding box center [681, 323] width 1362 height 646
click at [88, 312] on span "Sales" at bounding box center [84, 314] width 100 height 9
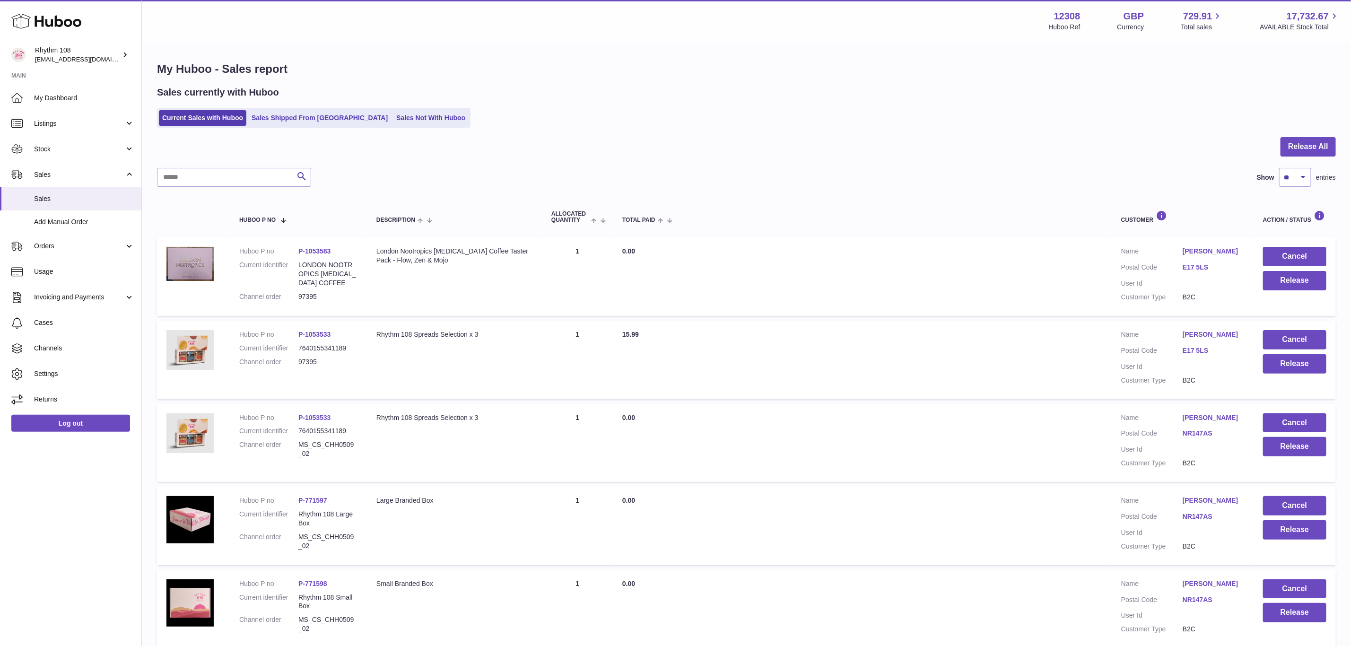
click at [176, 195] on div "Release All Search Show ** ** ** *** entries Huboo P no Description ALLOCATED Q…" at bounding box center [746, 647] width 1179 height 1021
click at [184, 176] on input "text" at bounding box center [234, 177] width 154 height 19
paste input "*****"
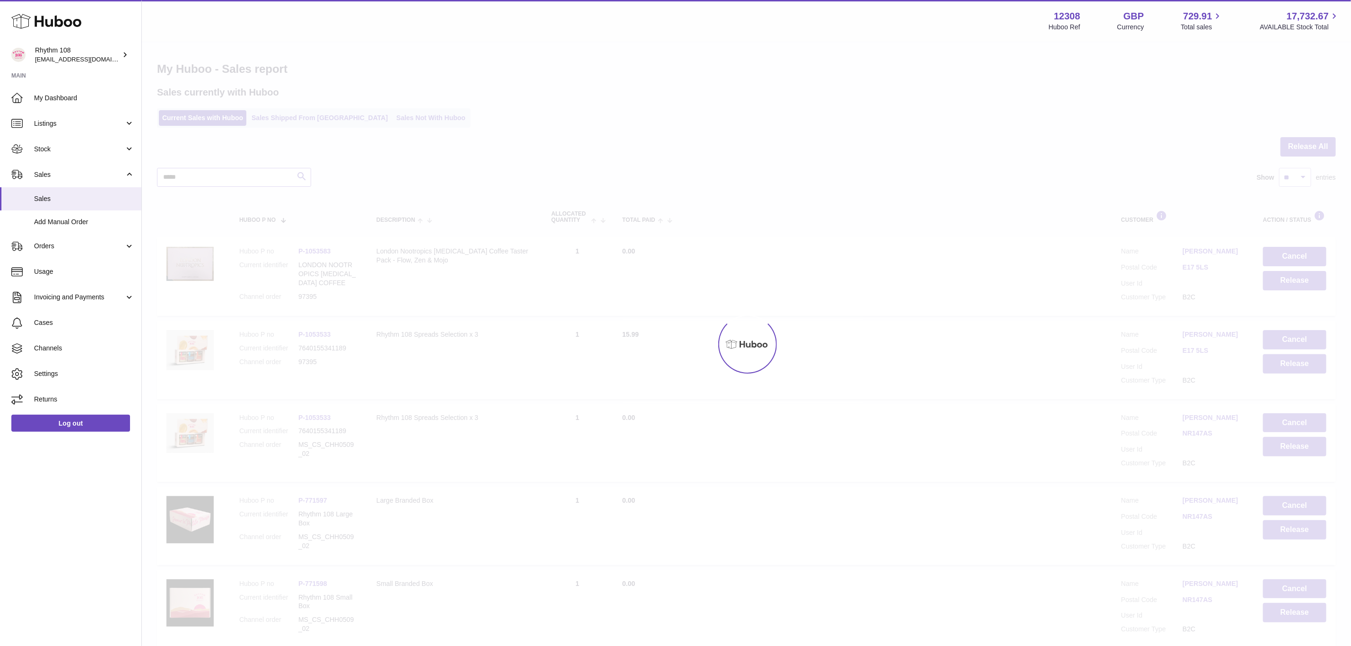
type input "*****"
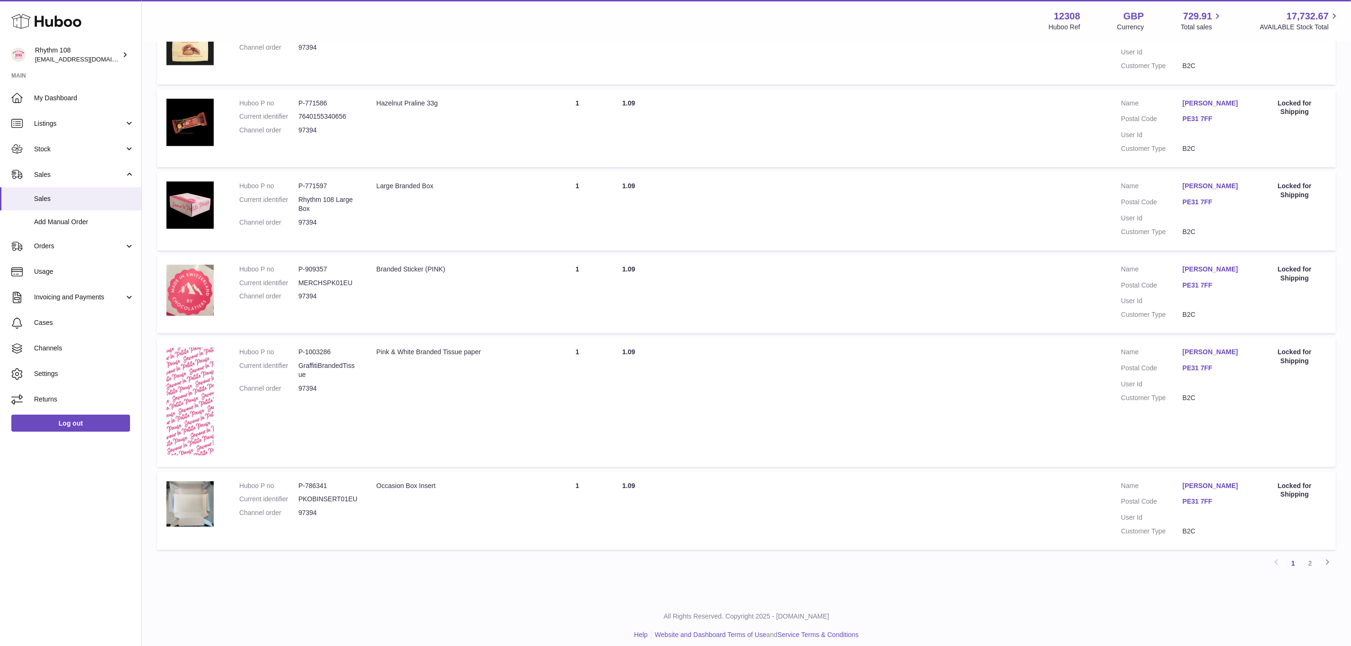
scroll to position [584, 0]
click at [1304, 558] on link "2" at bounding box center [1310, 561] width 17 height 17
click at [0, 558] on div at bounding box center [0, 323] width 0 height 646
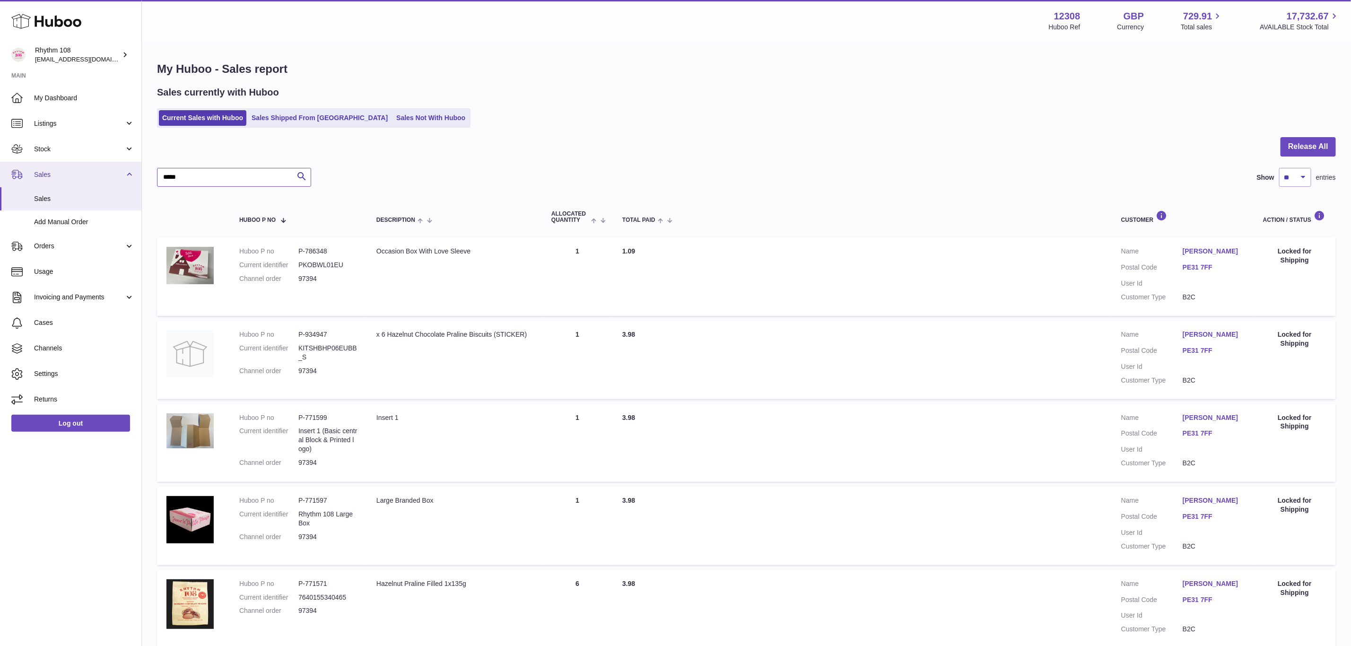
drag, startPoint x: 189, startPoint y: 176, endPoint x: 119, endPoint y: 176, distance: 70.0
click at [119, 176] on div "Huboo Rhythm 108 orders@rhythm108.com Main My Dashboard Listings Not with Huboo…" at bounding box center [675, 477] width 1351 height 954
click at [60, 325] on span "Cases" at bounding box center [84, 322] width 100 height 9
